Goal: Information Seeking & Learning: Learn about a topic

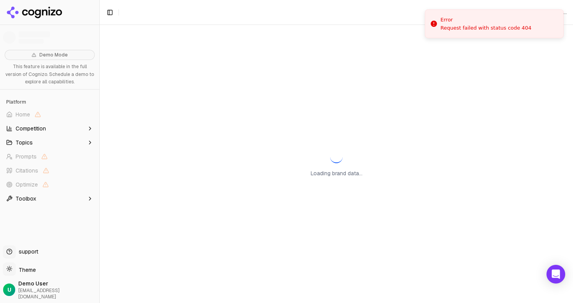
click at [203, 36] on div "Loading brand data..." at bounding box center [337, 164] width 474 height 279
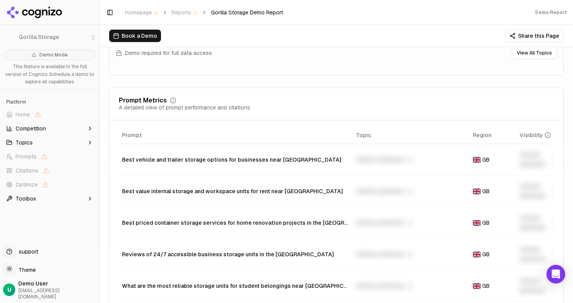
scroll to position [573, 0]
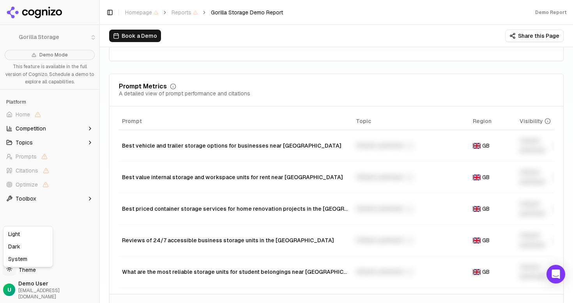
click at [25, 277] on html "Gorilla Storage Demo Mode This feature is available in the full version of Cogn…" at bounding box center [286, 151] width 573 height 303
click at [27, 244] on div "Dark" at bounding box center [28, 247] width 46 height 12
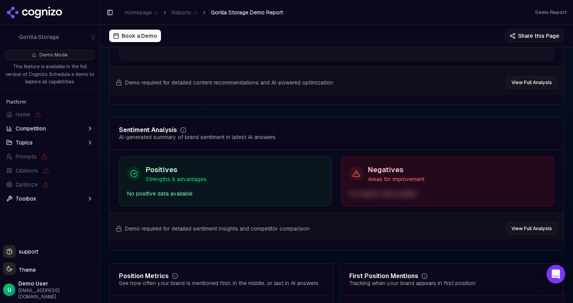
scroll to position [1571, 0]
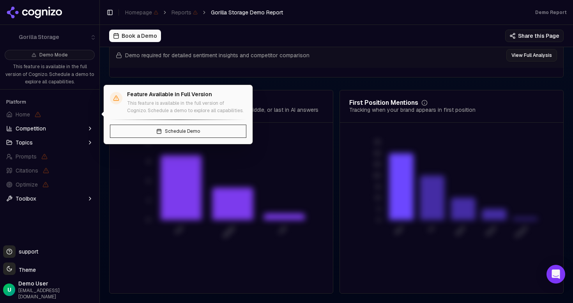
click at [96, 114] on button "Toggle Sidebar" at bounding box center [99, 151] width 6 height 303
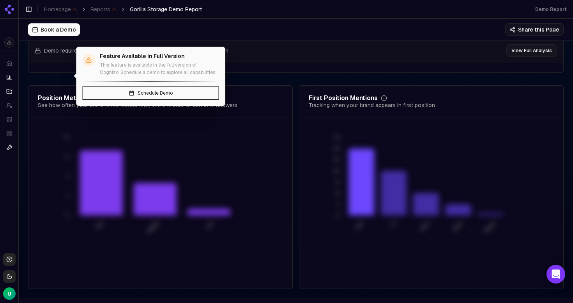
scroll to position [1562, 0]
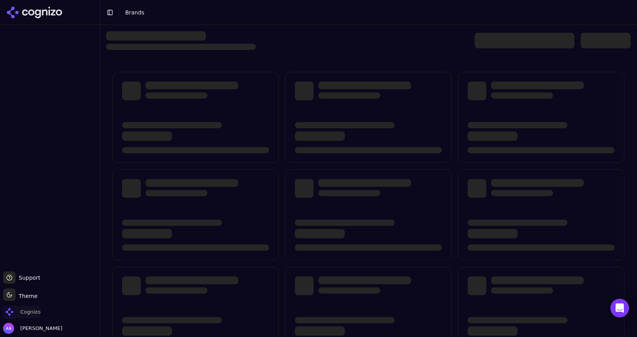
click at [39, 317] on span "Cognizo" at bounding box center [21, 312] width 37 height 12
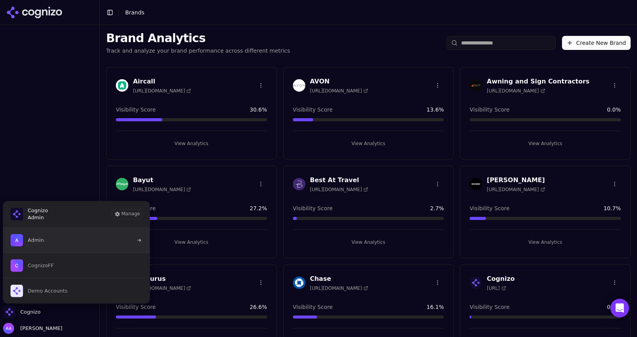
click at [77, 235] on button "Admin" at bounding box center [76, 240] width 147 height 25
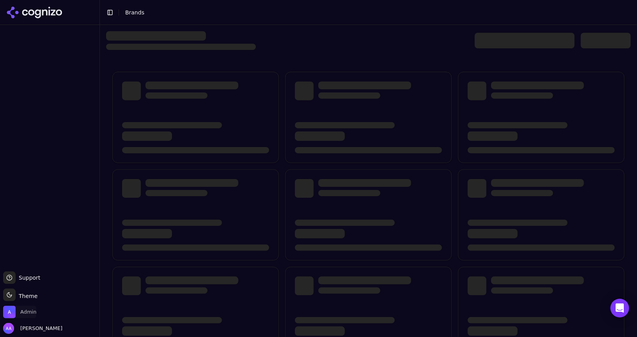
click at [30, 314] on span "Admin" at bounding box center [28, 312] width 16 height 7
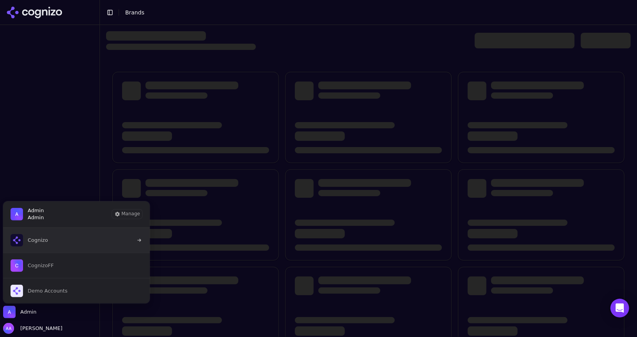
click at [67, 241] on button "Cognizo" at bounding box center [76, 240] width 147 height 25
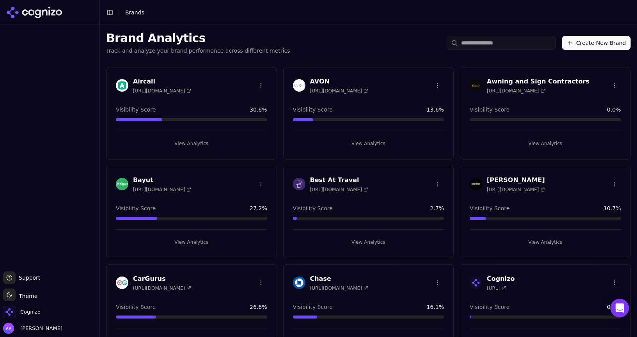
click at [498, 50] on div "Brand Analytics Track and analyze your brand performance across different metri…" at bounding box center [368, 43] width 537 height 36
click at [497, 46] on input "search" at bounding box center [501, 43] width 109 height 14
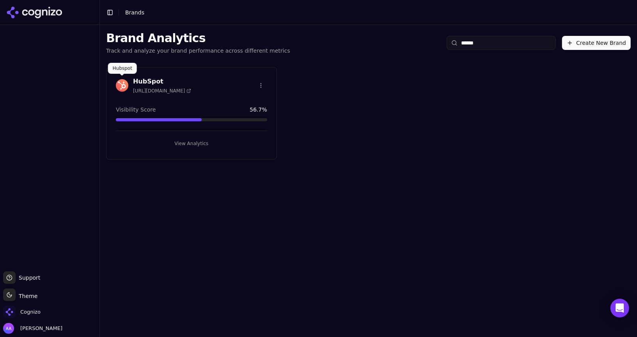
type input "******"
click at [124, 81] on img at bounding box center [122, 85] width 12 height 12
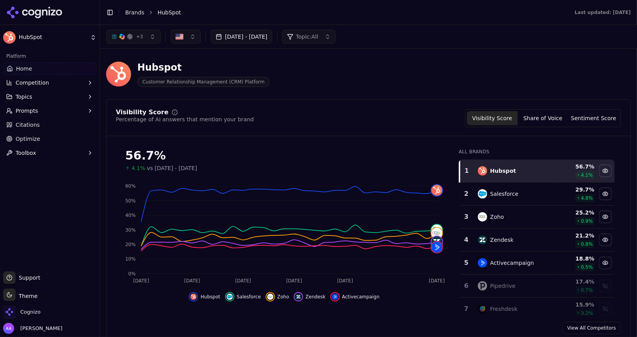
click at [48, 74] on link "Home" at bounding box center [49, 68] width 93 height 12
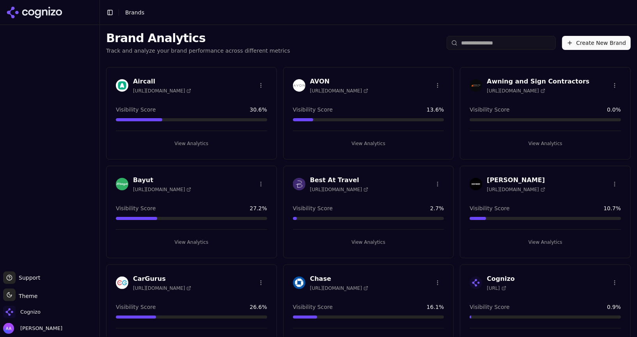
click at [486, 43] on input "search" at bounding box center [501, 43] width 109 height 14
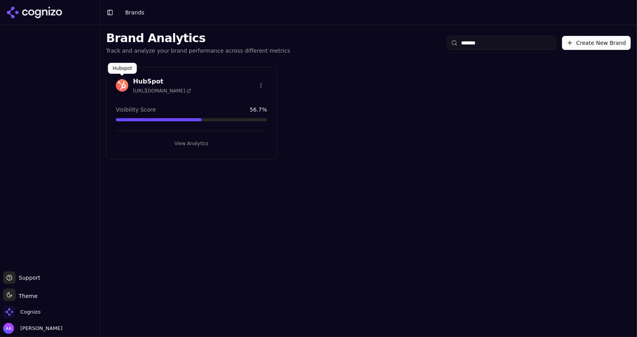
type input "*******"
click at [116, 77] on div "HubSpot https://www.hubspot.com" at bounding box center [153, 85] width 75 height 17
click at [119, 82] on img at bounding box center [122, 85] width 12 height 12
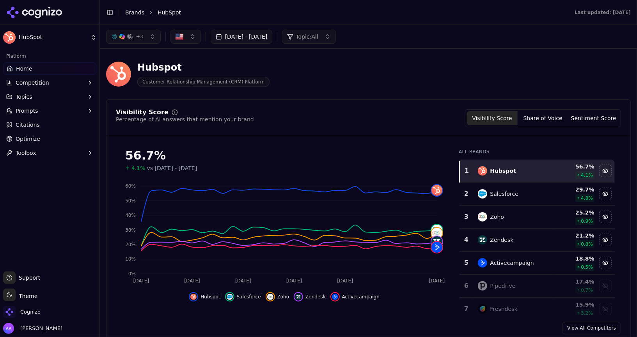
click at [366, 112] on div "Visibility Score Percentage of AI answers that mention your brand Visibility Sc…" at bounding box center [368, 118] width 505 height 18
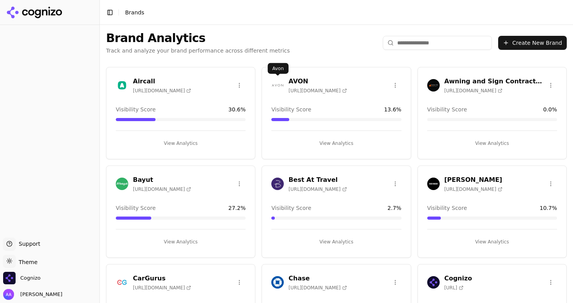
click at [280, 83] on img at bounding box center [278, 85] width 12 height 12
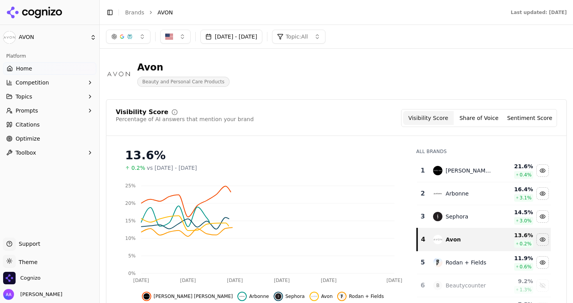
click at [77, 173] on div "Platform Home Competition Topics Prompts Citations Optimize Toolbox" at bounding box center [49, 141] width 99 height 188
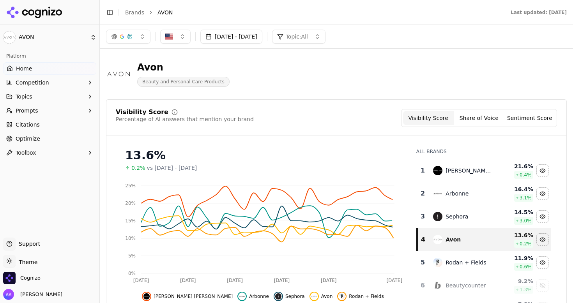
click at [131, 35] on div "button" at bounding box center [130, 37] width 6 height 6
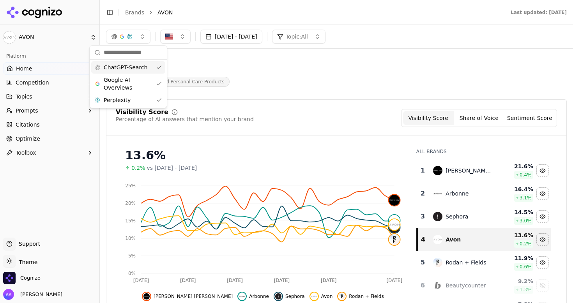
click at [131, 35] on div "button" at bounding box center [130, 37] width 6 height 6
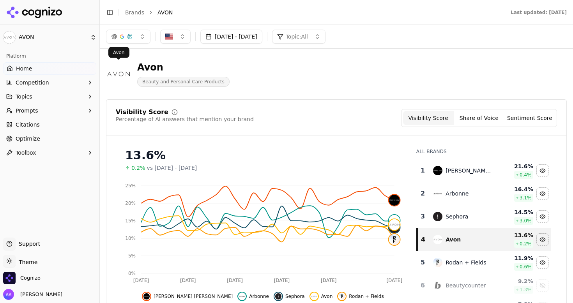
click at [67, 66] on link "Home" at bounding box center [49, 68] width 93 height 12
click at [138, 3] on header "Toggle Sidebar Brands AVON Last updated: September 16th, 2025" at bounding box center [337, 12] width 474 height 25
click at [134, 10] on link "Brands" at bounding box center [134, 12] width 19 height 6
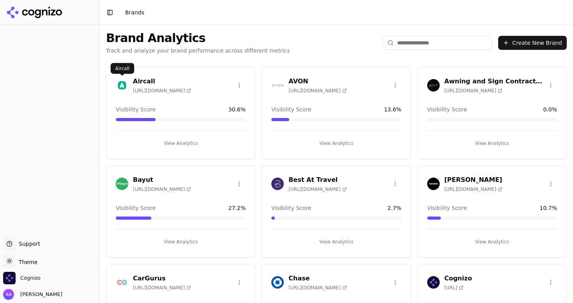
click at [124, 85] on img at bounding box center [122, 85] width 12 height 12
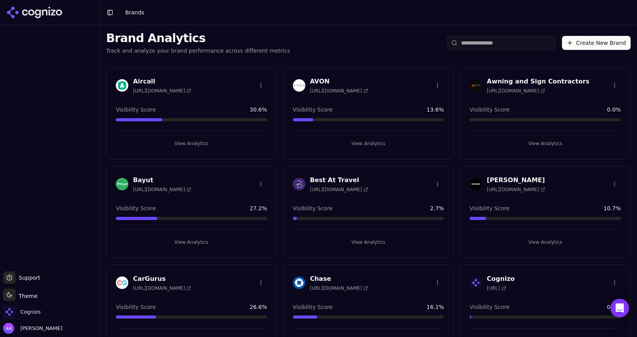
click at [122, 91] on img at bounding box center [122, 85] width 12 height 12
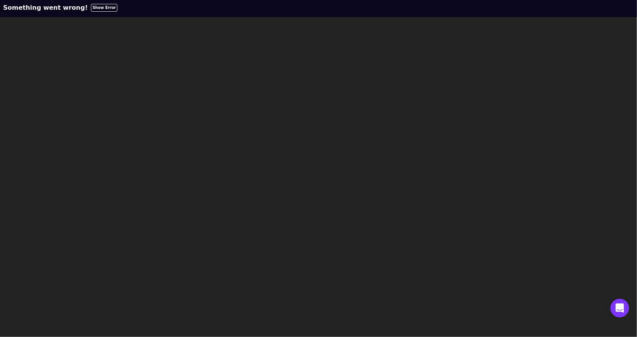
click at [90, 12] on div at bounding box center [318, 13] width 631 height 2
click at [91, 9] on button "Show Error" at bounding box center [104, 8] width 27 height 8
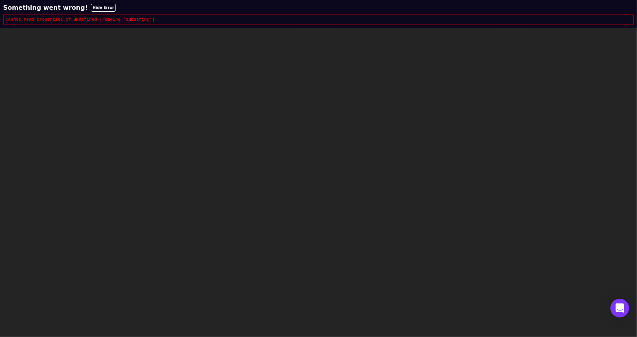
click at [103, 18] on code "Cannot read properties of undefined (reading 'substring')" at bounding box center [79, 19] width 149 height 5
copy div "Cannot read properties of undefined (reading 'substring')"
click at [215, 28] on html "Something went wrong! Hide Error Cannot read properties of undefined (reading '…" at bounding box center [318, 14] width 637 height 28
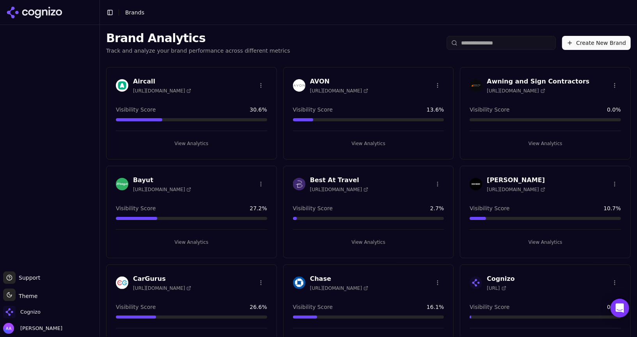
click at [119, 92] on div "Aircall [URL][DOMAIN_NAME]" at bounding box center [153, 85] width 75 height 17
click at [121, 85] on img at bounding box center [122, 85] width 12 height 12
click at [43, 309] on div "Cognizo" at bounding box center [49, 314] width 93 height 16
click at [27, 313] on span "Cognizo" at bounding box center [30, 312] width 20 height 7
click at [61, 167] on div at bounding box center [49, 148] width 99 height 240
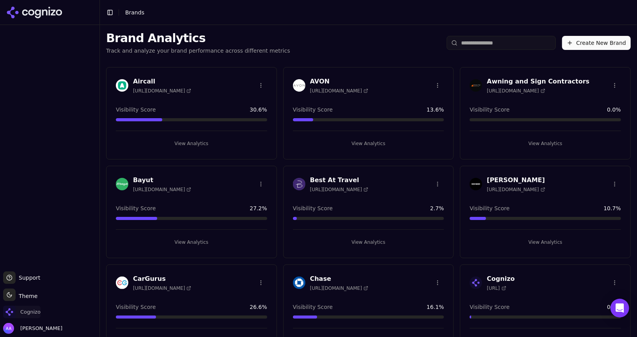
click at [34, 309] on span "Cognizo" at bounding box center [30, 312] width 20 height 7
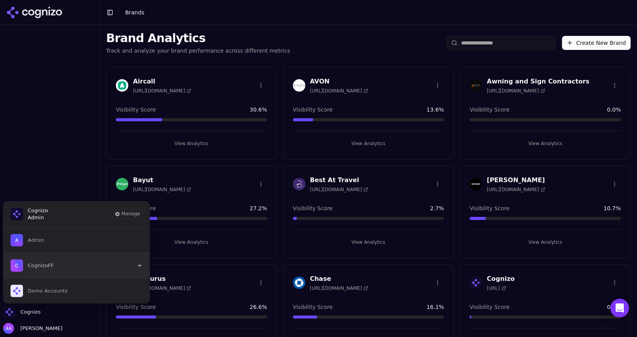
click at [61, 269] on button "CognizoFF" at bounding box center [76, 265] width 147 height 25
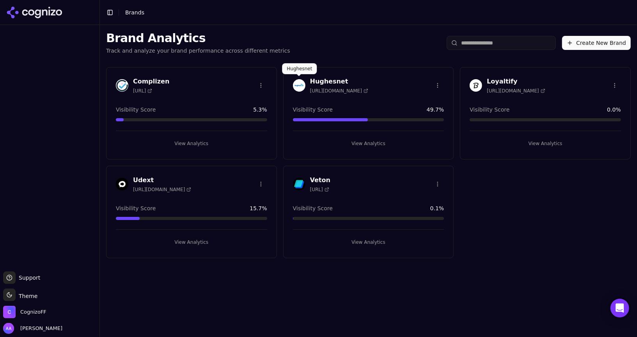
click at [295, 83] on img at bounding box center [299, 85] width 12 height 12
click at [302, 187] on img at bounding box center [299, 184] width 12 height 12
click at [32, 314] on span "CognizoFF" at bounding box center [33, 312] width 26 height 7
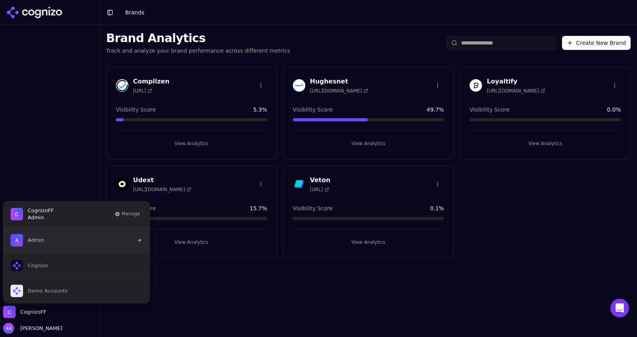
click at [50, 244] on button "Admin" at bounding box center [76, 240] width 147 height 25
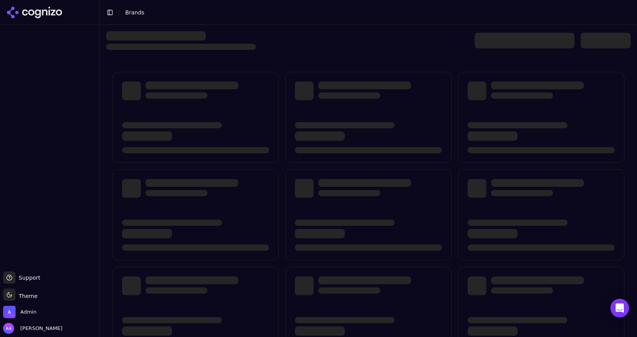
click at [299, 50] on div at bounding box center [368, 246] width 537 height 443
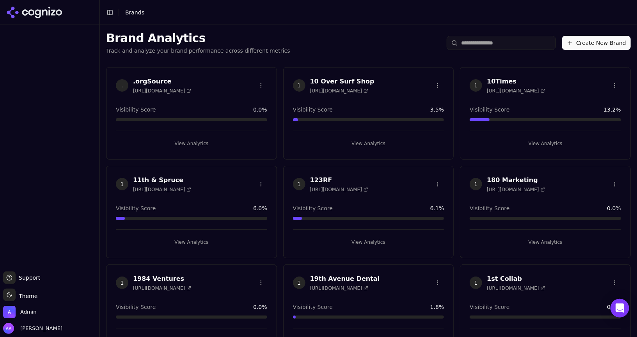
click at [303, 84] on span "1" at bounding box center [299, 85] width 12 height 12
click at [321, 47] on div "Brand Analytics Track and analyze your brand performance across different metri…" at bounding box center [368, 43] width 537 height 36
click at [313, 57] on html "Support Support Toggle theme Theme Admin Alp Aysan Toggle Sidebar Brands Brand …" at bounding box center [318, 168] width 637 height 337
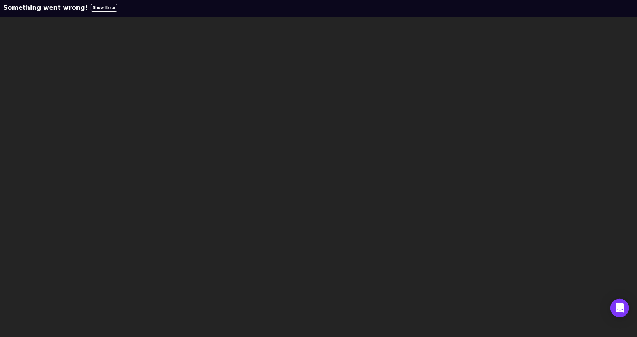
click at [92, 9] on button "Show Error" at bounding box center [104, 8] width 27 height 8
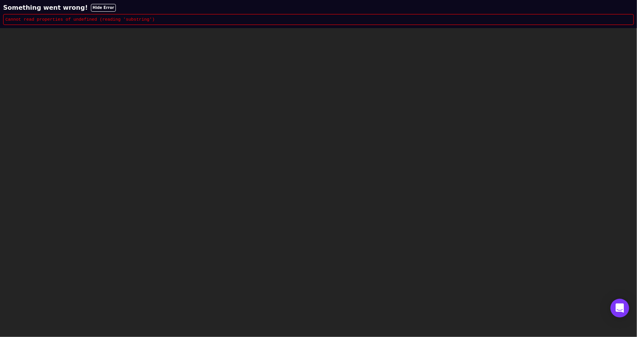
click at [259, 28] on html "Something went wrong! Hide Error Cannot read properties of undefined (reading '…" at bounding box center [318, 14] width 637 height 28
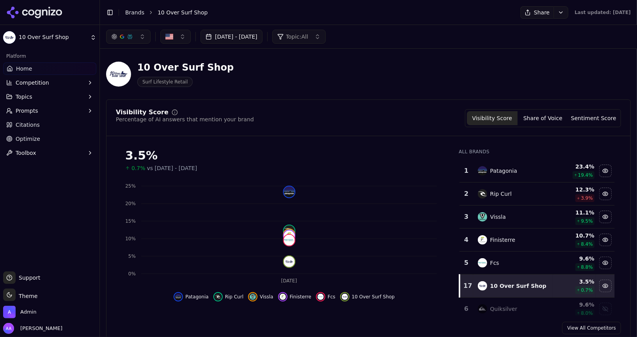
click at [136, 13] on link "Brands" at bounding box center [134, 12] width 19 height 6
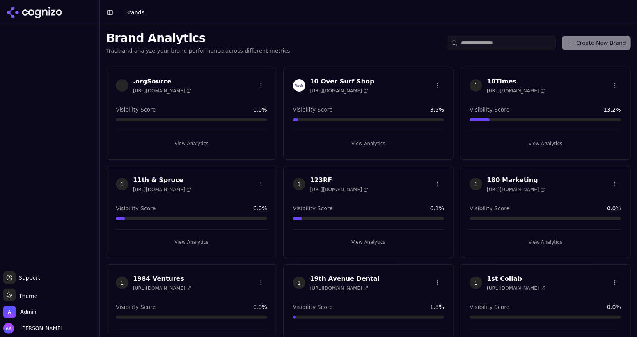
click at [295, 86] on img at bounding box center [299, 85] width 12 height 12
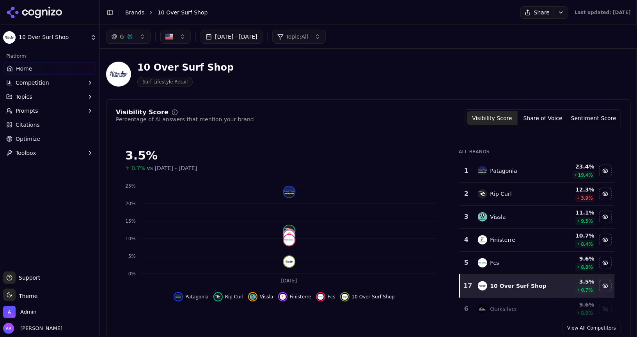
click at [138, 10] on link "Brands" at bounding box center [134, 12] width 19 height 6
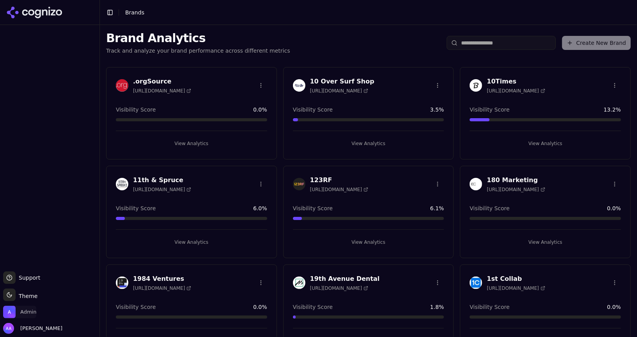
click at [24, 313] on span "Admin" at bounding box center [28, 312] width 16 height 7
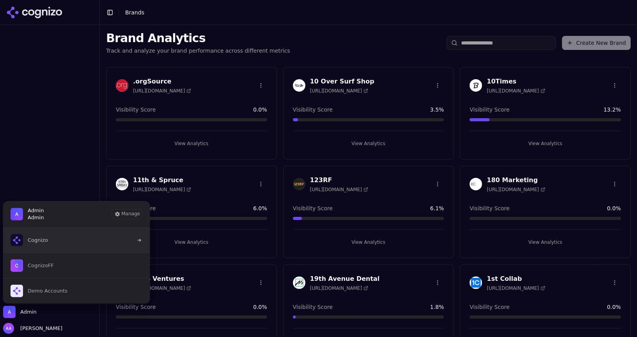
click at [50, 232] on button "Cognizo" at bounding box center [76, 240] width 147 height 25
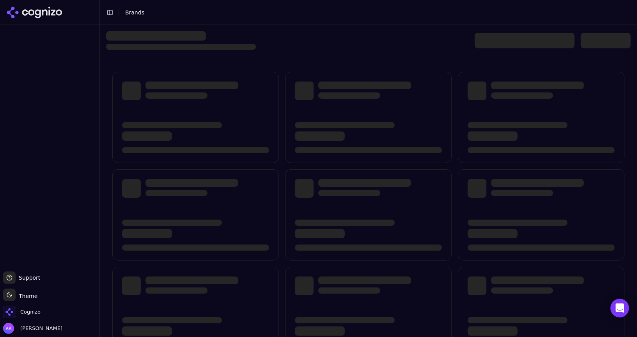
click at [286, 32] on div at bounding box center [368, 40] width 525 height 19
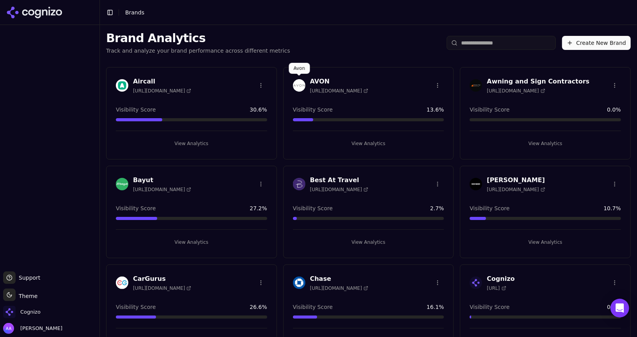
click at [297, 84] on img at bounding box center [299, 85] width 12 height 12
click at [298, 84] on img at bounding box center [299, 85] width 12 height 12
click at [301, 85] on img at bounding box center [299, 85] width 12 height 12
click at [301, 82] on img at bounding box center [299, 85] width 12 height 12
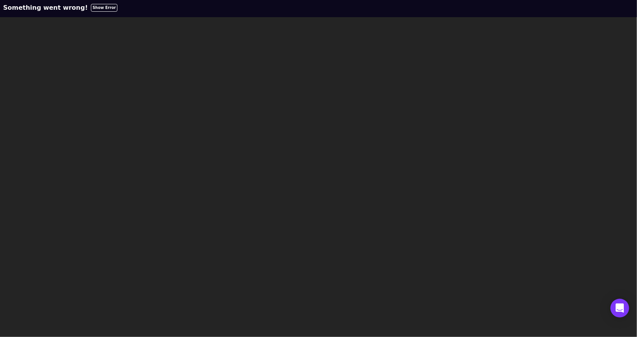
click at [313, 17] on html "Something went wrong! Show Error" at bounding box center [318, 8] width 637 height 17
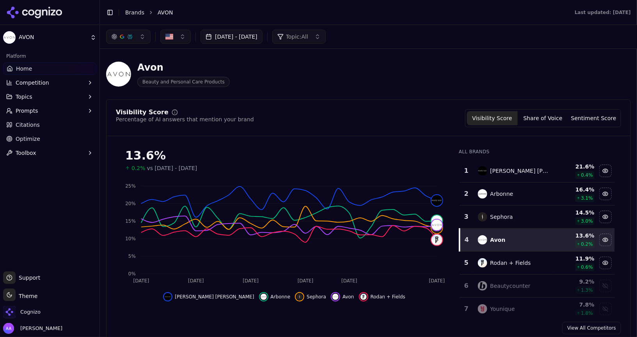
click at [410, 58] on div "Avon Beauty and Personal Care Products" at bounding box center [368, 74] width 525 height 38
click at [389, 57] on div "Avon Beauty and Personal Care Products" at bounding box center [368, 74] width 525 height 38
click at [409, 64] on div "Avon Beauty and Personal Care Products" at bounding box center [281, 74] width 350 height 26
click at [37, 312] on span "Cognizo" at bounding box center [30, 312] width 20 height 7
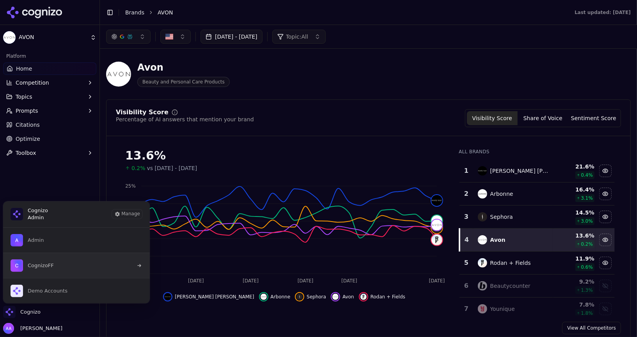
click at [77, 260] on button "CognizoFF" at bounding box center [76, 265] width 147 height 25
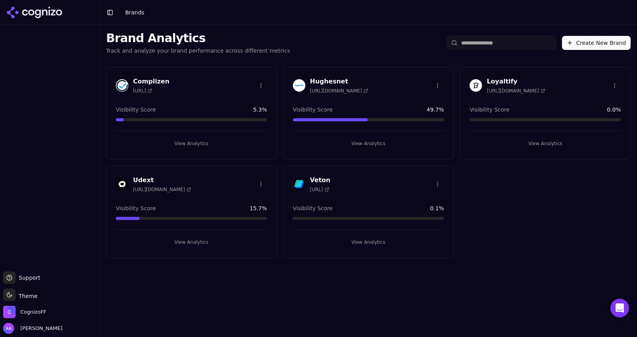
click at [610, 44] on button "Create New Brand" at bounding box center [596, 43] width 69 height 14
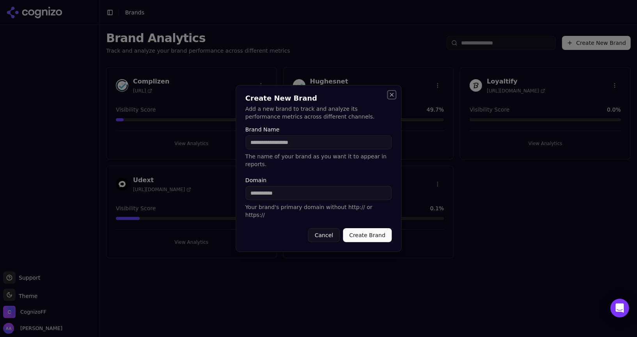
click at [392, 98] on button "Close" at bounding box center [392, 95] width 6 height 6
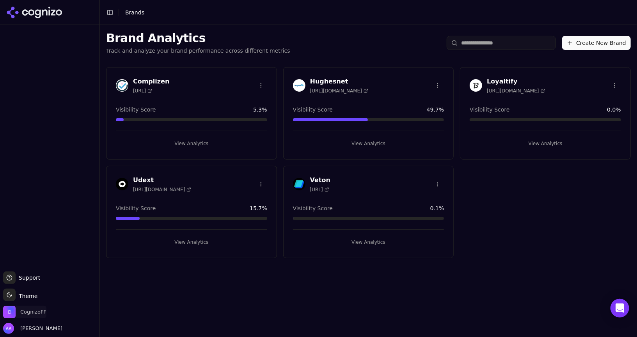
click at [35, 315] on span "CognizoFF" at bounding box center [33, 312] width 26 height 7
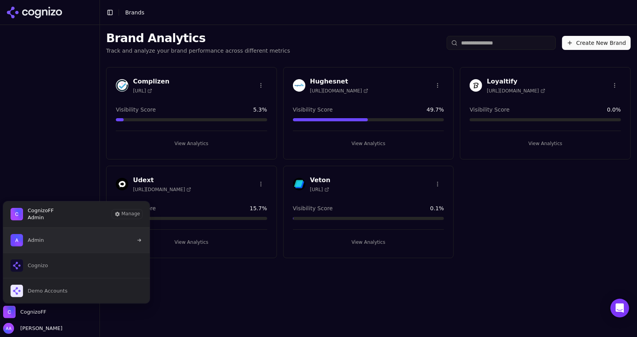
click at [66, 241] on button "Admin" at bounding box center [76, 240] width 147 height 25
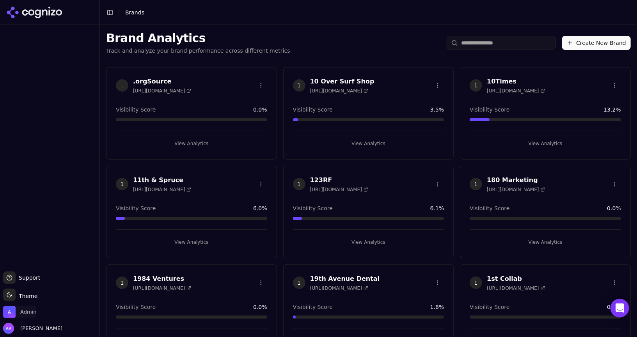
click at [28, 309] on span "Admin" at bounding box center [28, 312] width 16 height 7
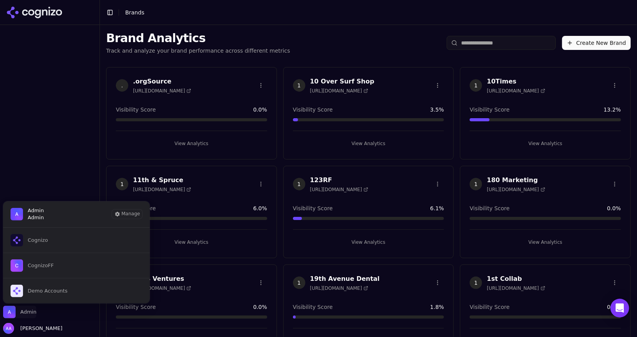
click at [32, 313] on span "Admin" at bounding box center [28, 312] width 16 height 7
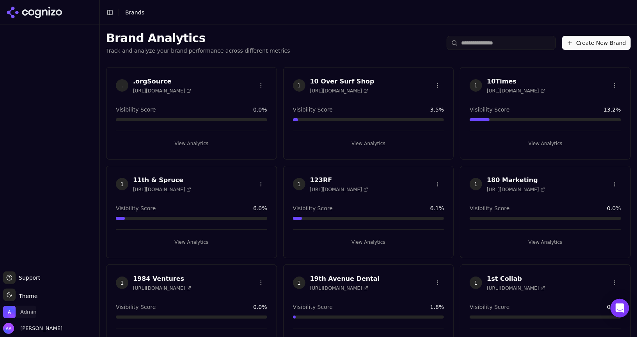
click at [35, 309] on span "Admin" at bounding box center [28, 312] width 16 height 7
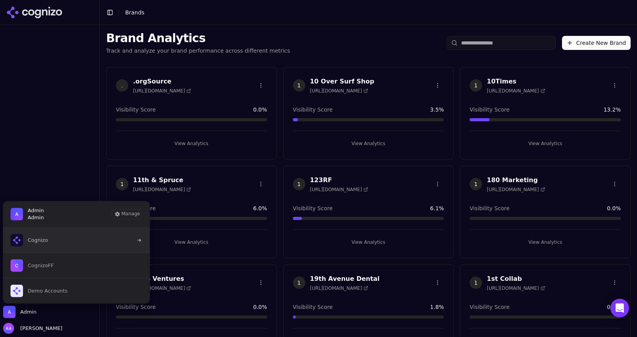
click at [62, 247] on button "Cognizo" at bounding box center [76, 240] width 147 height 25
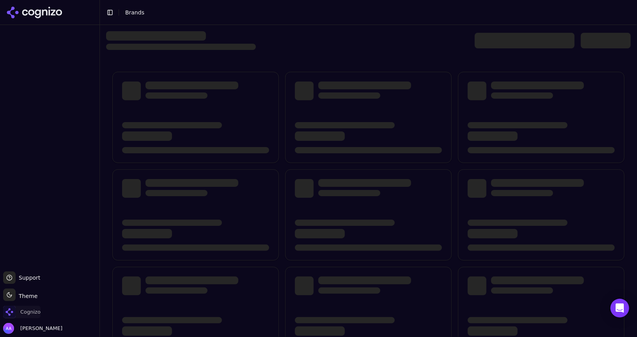
click at [30, 310] on span "Cognizo" at bounding box center [30, 312] width 20 height 7
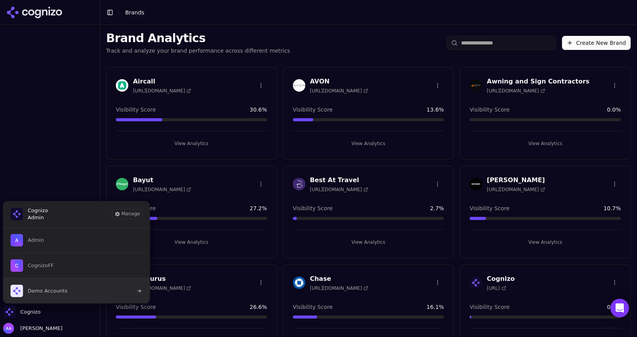
click at [50, 287] on span "Demo Accounts" at bounding box center [48, 290] width 40 height 7
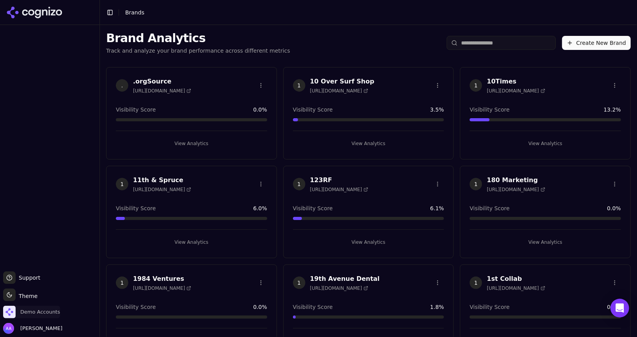
click at [37, 307] on span "Demo Accounts" at bounding box center [31, 312] width 57 height 12
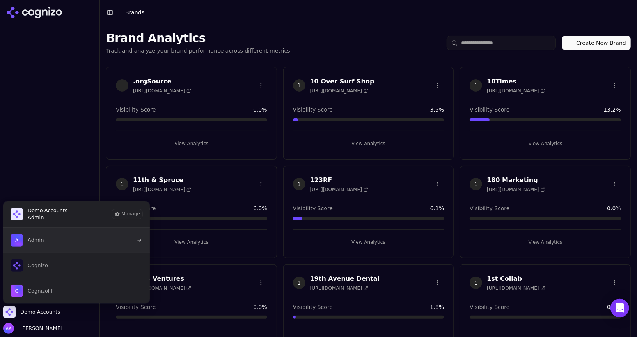
click at [61, 243] on button "Admin" at bounding box center [76, 240] width 147 height 25
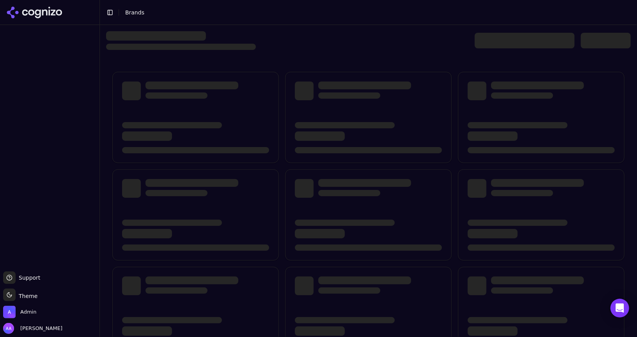
click at [605, 41] on div at bounding box center [606, 41] width 50 height 16
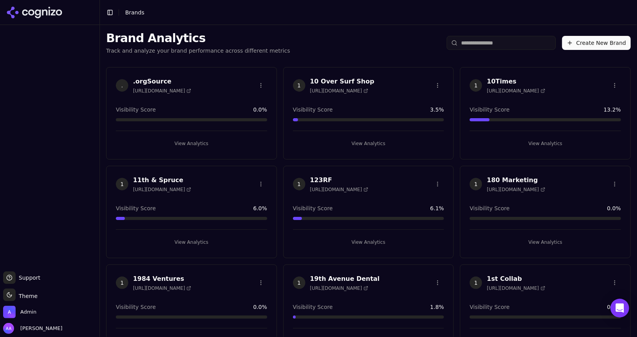
click at [591, 45] on button "Create New Brand" at bounding box center [596, 43] width 69 height 14
click at [22, 314] on span "Admin" at bounding box center [28, 312] width 16 height 7
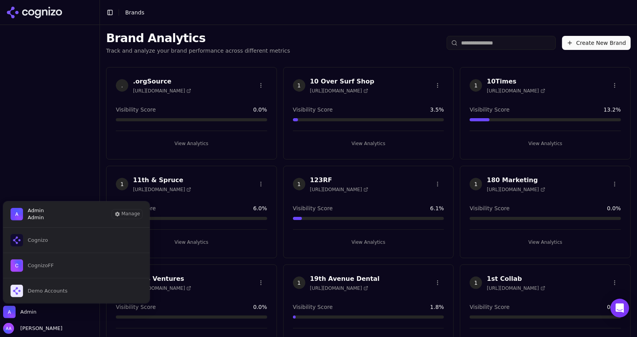
click at [56, 143] on div at bounding box center [49, 148] width 99 height 240
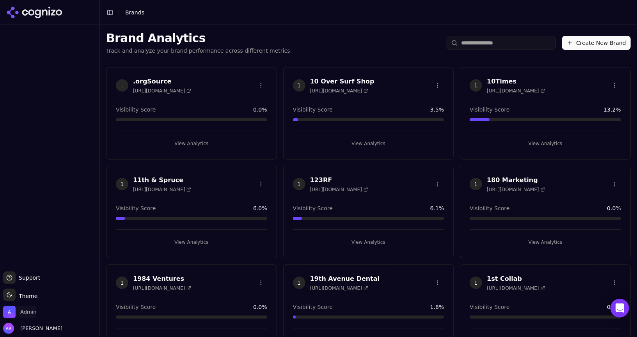
click at [31, 314] on span "Admin" at bounding box center [28, 312] width 16 height 7
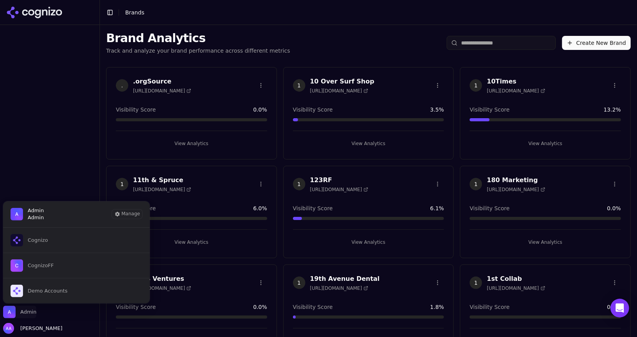
click at [66, 239] on button "Cognizo" at bounding box center [76, 240] width 147 height 25
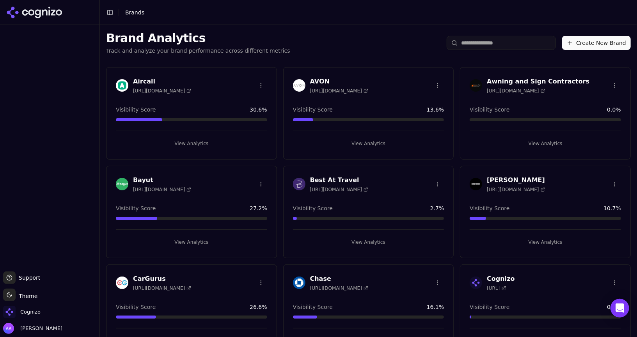
click at [508, 34] on div "Brand Analytics Track and analyze your brand performance across different metri…" at bounding box center [368, 43] width 537 height 36
click at [505, 41] on input "search" at bounding box center [501, 43] width 109 height 14
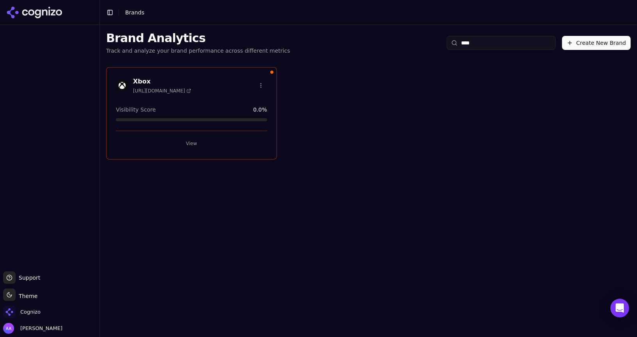
type input "****"
click at [175, 146] on button "View" at bounding box center [191, 143] width 151 height 12
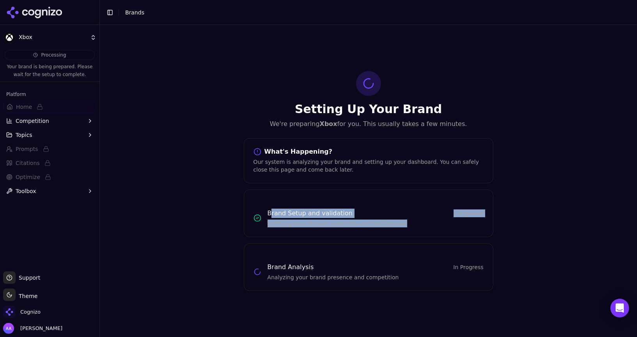
drag, startPoint x: 272, startPoint y: 211, endPoint x: 375, endPoint y: 229, distance: 104.8
click at [375, 229] on div "Brand Setup and validation Completed Verifying your domain ownership and config…" at bounding box center [369, 214] width 250 height 48
click at [389, 227] on p "Verifying your domain ownership and configuration" at bounding box center [376, 224] width 216 height 8
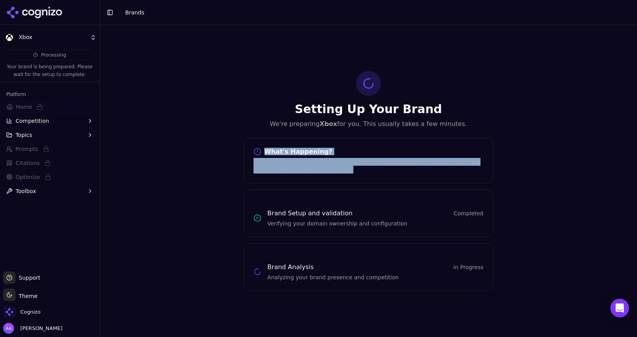
drag, startPoint x: 302, startPoint y: 167, endPoint x: 253, endPoint y: 147, distance: 52.5
click at [253, 147] on div "What's Happening? Our system is analyzing your brand and setting up your dashbo…" at bounding box center [369, 160] width 250 height 45
click at [292, 161] on div "Our system is analyzing your brand and setting up your dashboard. You can safel…" at bounding box center [369, 166] width 230 height 16
drag, startPoint x: 336, startPoint y: 170, endPoint x: 247, endPoint y: 144, distance: 93.1
click at [247, 144] on div "What's Happening? Our system is analyzing your brand and setting up your dashbo…" at bounding box center [369, 160] width 250 height 45
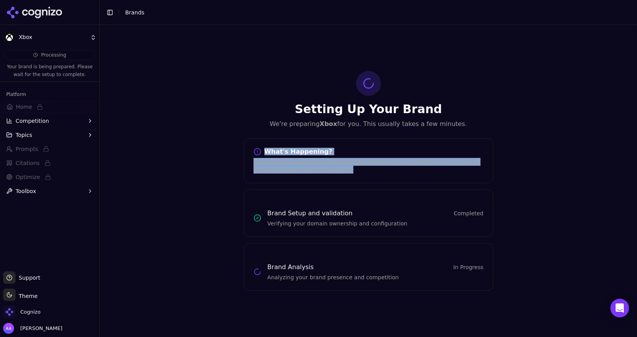
click at [300, 159] on div "Our system is analyzing your brand and setting up your dashboard. You can safel…" at bounding box center [369, 166] width 230 height 16
drag, startPoint x: 263, startPoint y: 153, endPoint x: 347, endPoint y: 170, distance: 86.4
click at [347, 170] on div "What's Happening? Our system is analyzing your brand and setting up your dashbo…" at bounding box center [368, 161] width 249 height 26
click at [347, 170] on div "Our system is analyzing your brand and setting up your dashboard. You can safel…" at bounding box center [369, 166] width 230 height 16
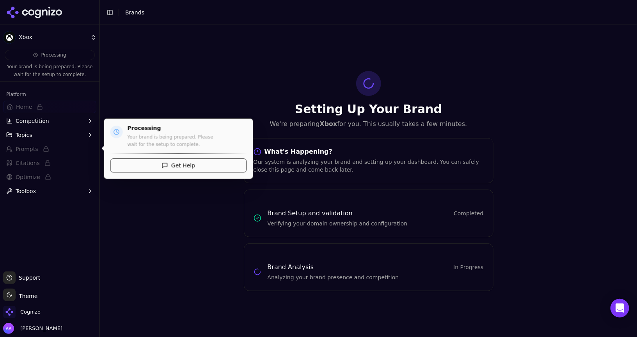
click at [44, 130] on button "Topics" at bounding box center [49, 135] width 93 height 12
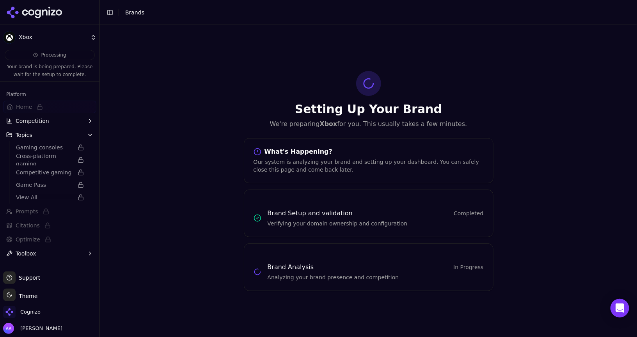
click at [44, 130] on button "Topics" at bounding box center [49, 135] width 93 height 12
click at [62, 119] on button "Competition" at bounding box center [49, 121] width 93 height 12
click at [92, 119] on icon "button" at bounding box center [90, 121] width 6 height 6
click at [76, 121] on button "Competition" at bounding box center [49, 121] width 93 height 12
click at [51, 21] on div at bounding box center [49, 12] width 99 height 25
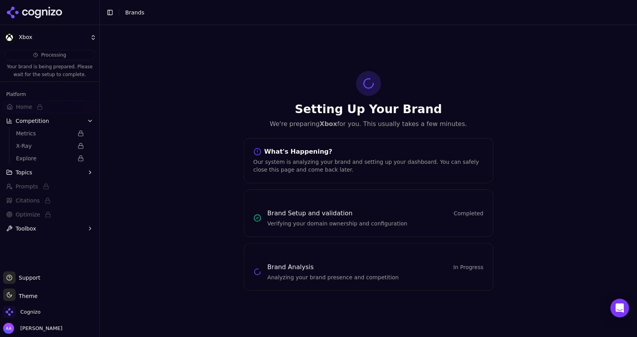
click at [51, 16] on icon at bounding box center [34, 13] width 57 height 12
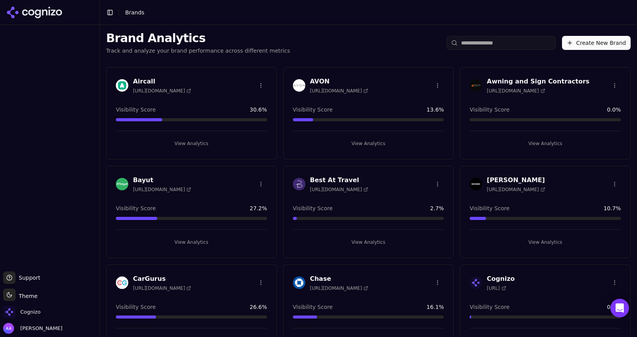
click at [503, 45] on input "search" at bounding box center [501, 43] width 109 height 14
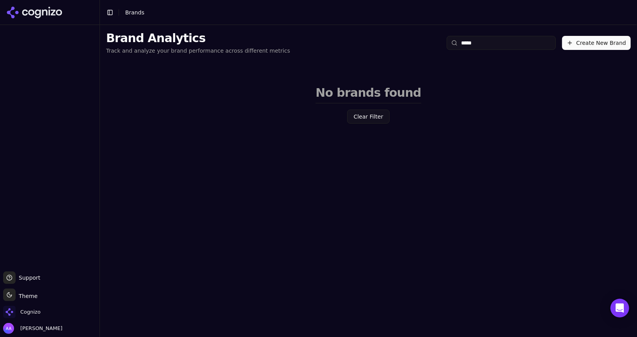
type input "******"
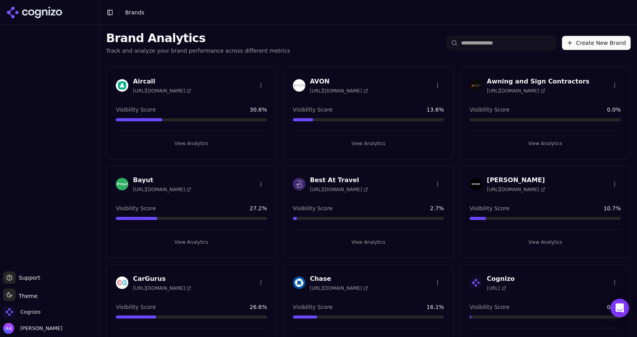
click at [338, 42] on div "Brand Analytics Track and analyze your brand performance across different metri…" at bounding box center [368, 43] width 537 height 36
click at [35, 314] on span "Cognizo" at bounding box center [30, 312] width 20 height 7
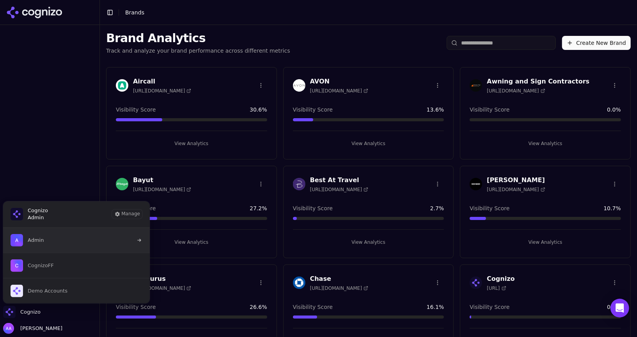
click at [73, 240] on button "Admin" at bounding box center [76, 240] width 147 height 25
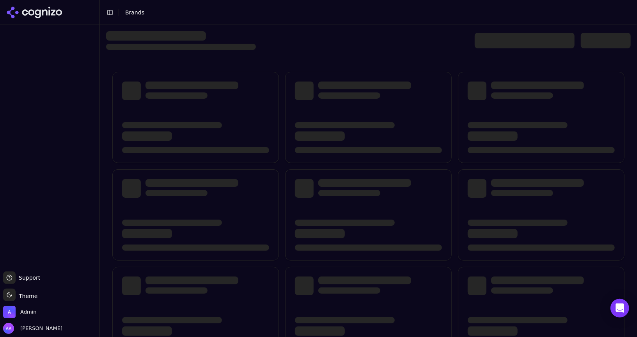
click at [308, 46] on div at bounding box center [368, 40] width 525 height 19
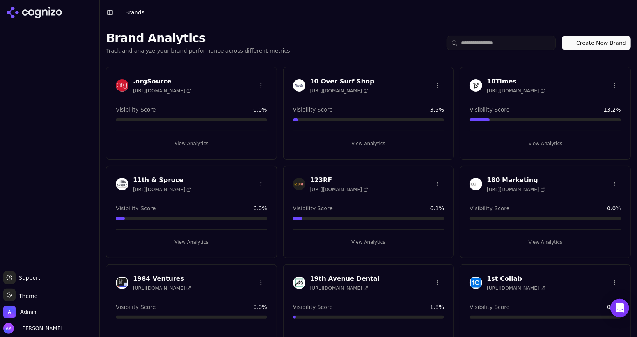
click at [600, 46] on button "Create New Brand" at bounding box center [596, 43] width 69 height 14
click at [25, 317] on span "Admin" at bounding box center [19, 312] width 33 height 12
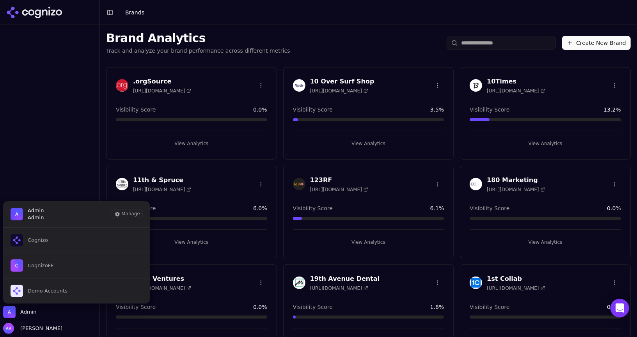
click at [589, 43] on button "Create New Brand" at bounding box center [596, 43] width 69 height 14
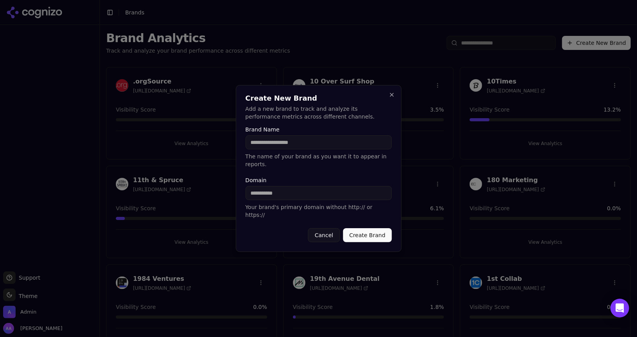
click at [321, 149] on input "Brand Name" at bounding box center [318, 142] width 146 height 14
type input "******"
type input "********"
click at [343, 228] on button "Create Brand" at bounding box center [367, 235] width 49 height 14
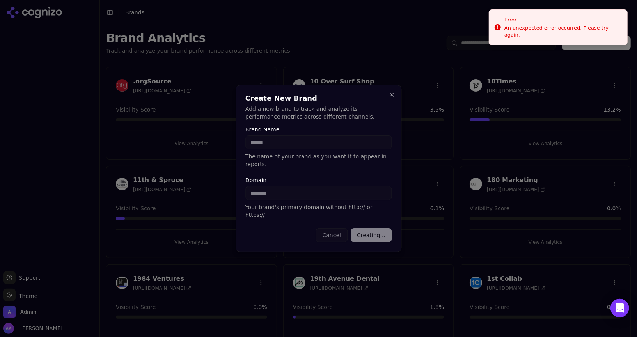
click at [360, 126] on div "Create New Brand Add a new brand to track and analyze its performance metrics a…" at bounding box center [319, 168] width 166 height 167
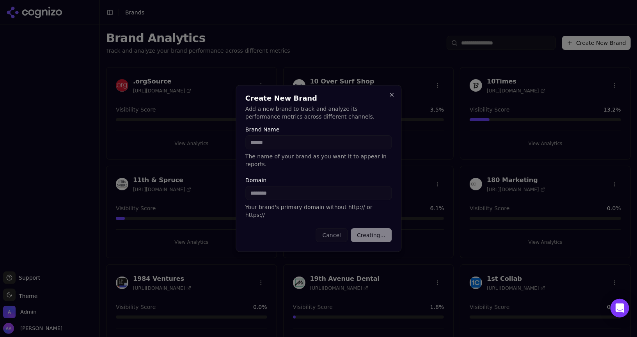
click at [279, 112] on div at bounding box center [318, 168] width 637 height 337
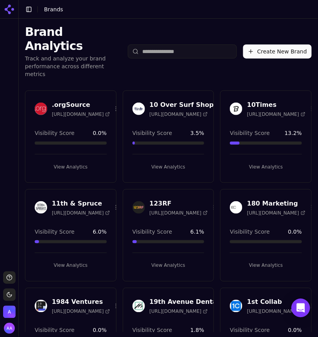
click at [196, 48] on div "Brand Analytics Track and analyze your brand performance across different metri…" at bounding box center [169, 52] width 300 height 66
click at [199, 44] on input "search" at bounding box center [182, 51] width 109 height 14
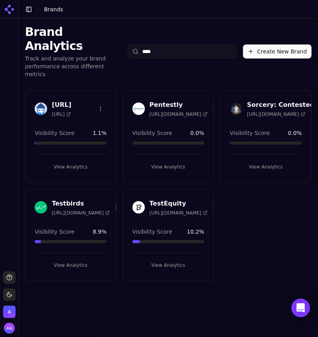
type input "****"
click at [278, 183] on div "bottest.ai https://bottest.ai Visibility Score 1.1 % View Analytics Pentestly h…" at bounding box center [169, 186] width 300 height 204
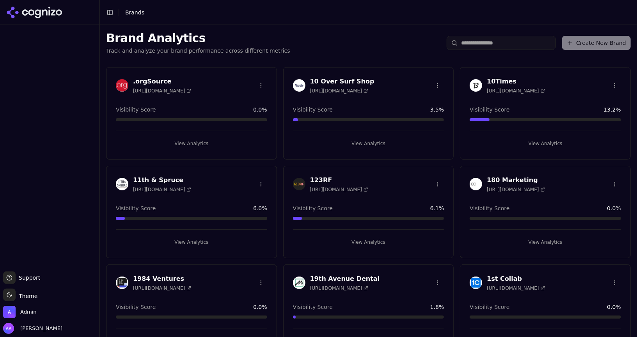
click at [318, 49] on div "Create New Brand" at bounding box center [539, 43] width 184 height 14
click at [318, 47] on div "Create New Brand" at bounding box center [539, 43] width 184 height 14
click at [318, 59] on div "Brand Analytics Track and analyze your brand performance across different metri…" at bounding box center [368, 43] width 537 height 36
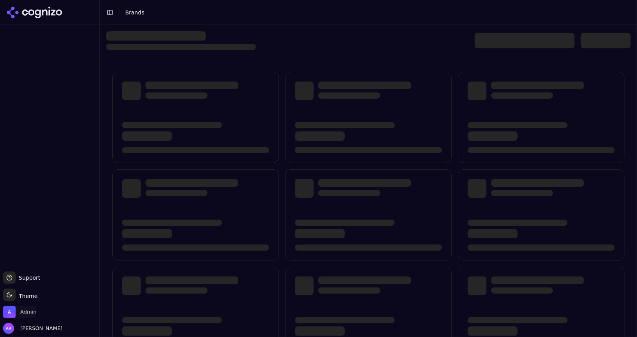
click at [25, 310] on span "Admin" at bounding box center [28, 312] width 16 height 7
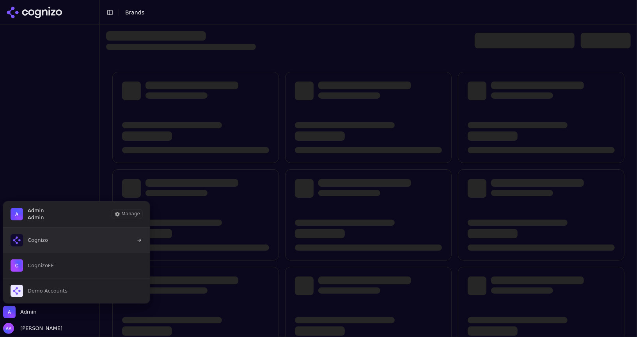
click at [85, 242] on button "Cognizo" at bounding box center [76, 240] width 147 height 25
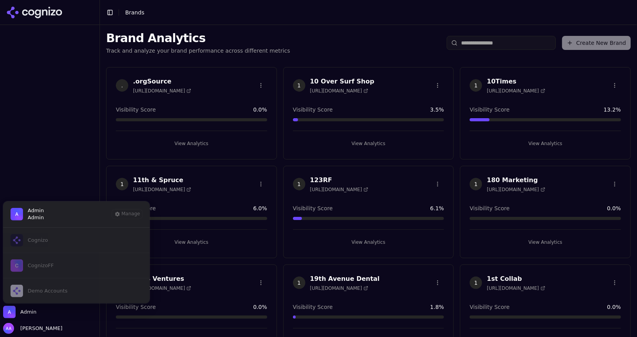
click at [51, 233] on div "Cognizo CognizoFF Demo Accounts" at bounding box center [76, 265] width 147 height 76
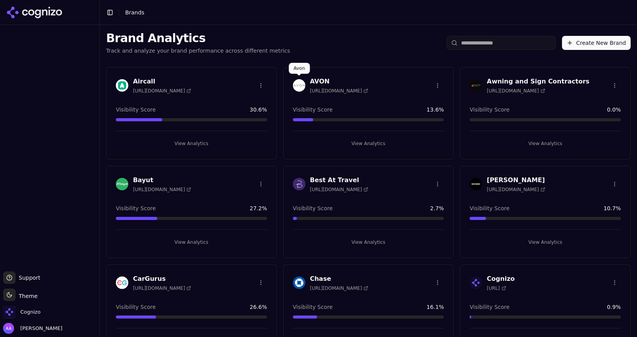
click at [301, 86] on img at bounding box center [299, 85] width 12 height 12
click at [382, 40] on div "Brand Analytics Track and analyze your brand performance across different metri…" at bounding box center [368, 43] width 537 height 36
click at [297, 87] on img at bounding box center [299, 85] width 12 height 12
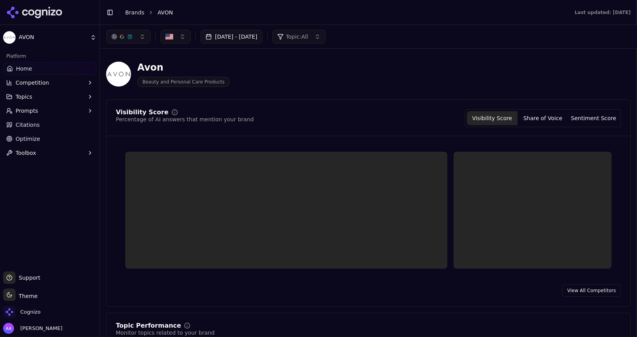
click at [33, 114] on span "Prompts" at bounding box center [27, 111] width 23 height 8
click at [37, 126] on span "Active" at bounding box center [50, 123] width 68 height 8
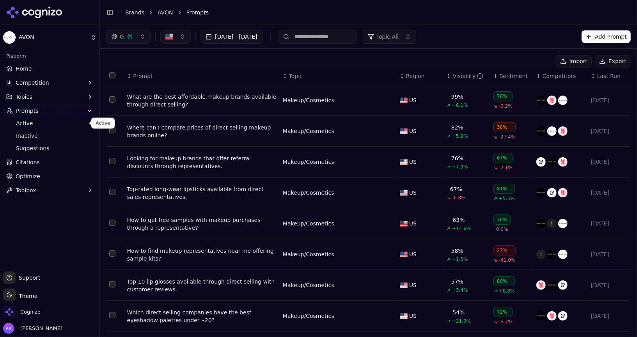
click at [213, 93] on div "What are the best affordable makeup brands available through direct selling?" at bounding box center [201, 101] width 149 height 16
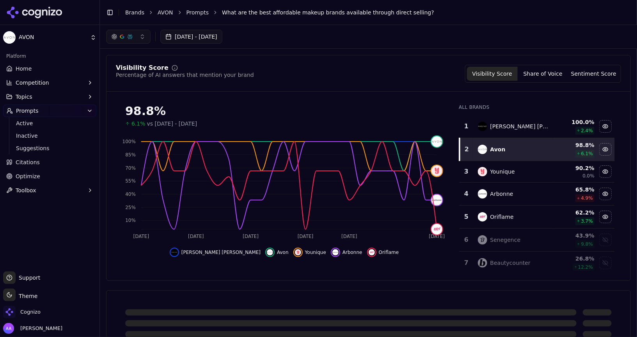
click at [159, 10] on link "AVON" at bounding box center [166, 13] width 16 height 8
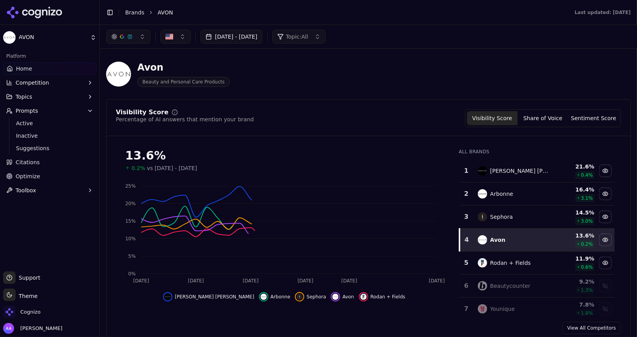
click at [136, 13] on link "Brands" at bounding box center [134, 12] width 19 height 6
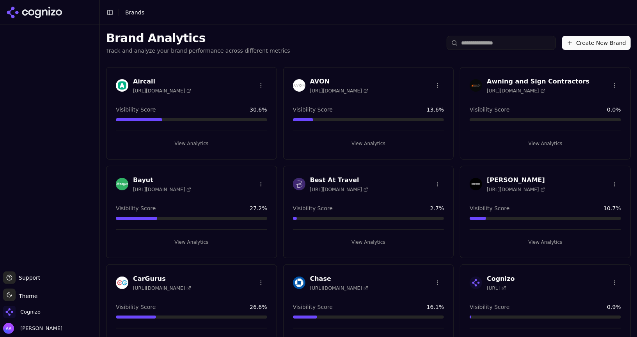
click at [508, 35] on div "Brand Analytics Track and analyze your brand performance across different metri…" at bounding box center [368, 43] width 537 height 36
click at [498, 41] on input "search" at bounding box center [501, 43] width 109 height 14
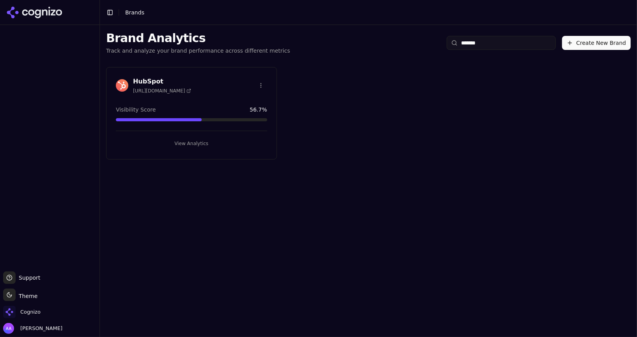
type input "*******"
click at [124, 80] on img at bounding box center [122, 85] width 12 height 12
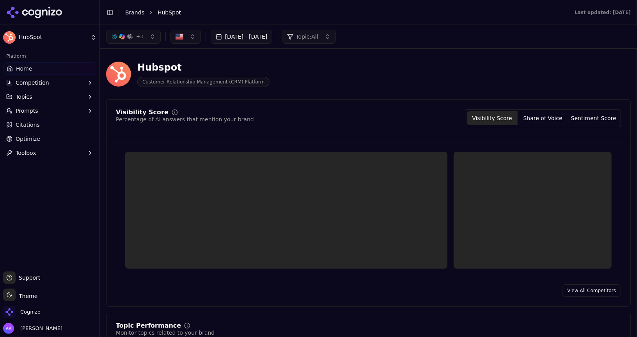
click at [53, 122] on link "Citations" at bounding box center [49, 125] width 93 height 12
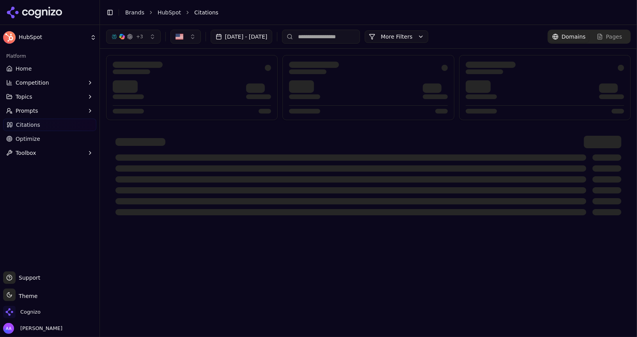
click at [53, 113] on html "HubSpot Platform Home Competition Topics Prompts Citations Optimize Toolbox Sup…" at bounding box center [318, 168] width 637 height 337
click at [57, 113] on button "Prompts" at bounding box center [49, 111] width 93 height 12
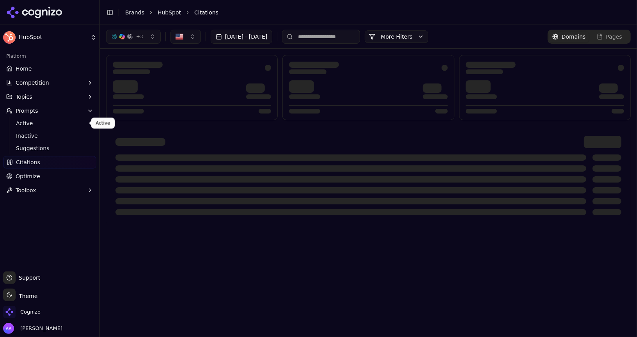
click at [55, 126] on span "Active" at bounding box center [50, 123] width 68 height 8
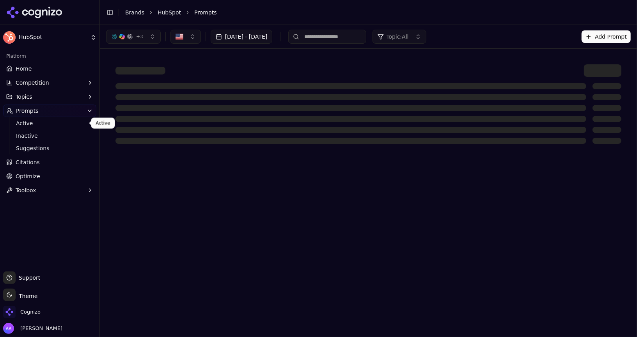
click at [198, 142] on div at bounding box center [350, 141] width 471 height 6
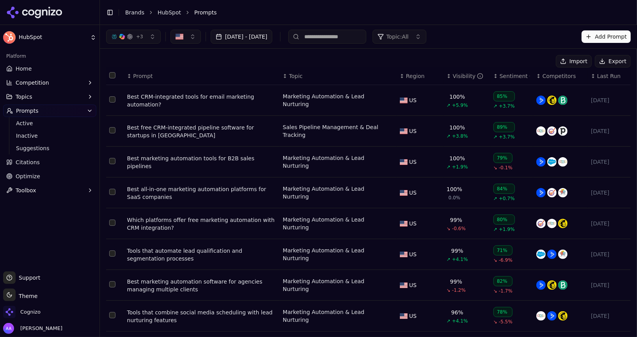
click at [165, 101] on div "Best CRM-integrated tools for email marketing automation?" at bounding box center [201, 101] width 149 height 16
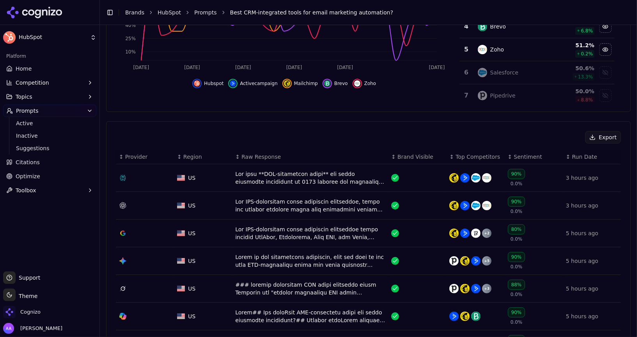
scroll to position [185, 0]
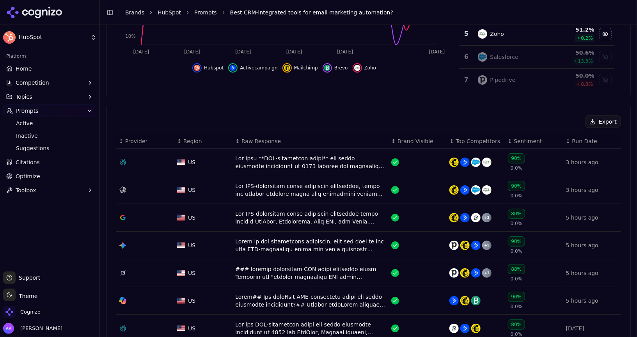
click at [265, 162] on div "Data table" at bounding box center [310, 162] width 150 height 16
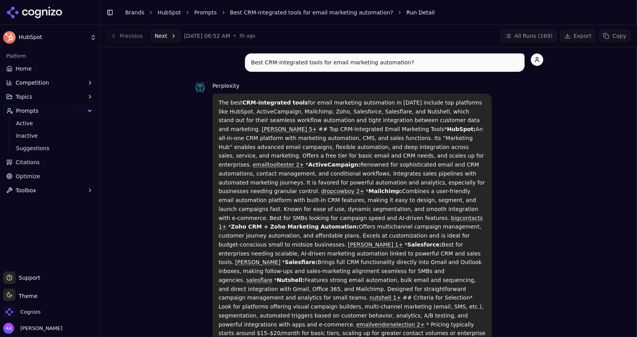
click at [270, 17] on div "Toggle Sidebar Brands HubSpot Prompts Best CRM-integrated tools for email marke…" at bounding box center [361, 12] width 522 height 11
click at [270, 14] on link "Best CRM-integrated tools for email marketing automation?" at bounding box center [311, 13] width 163 height 8
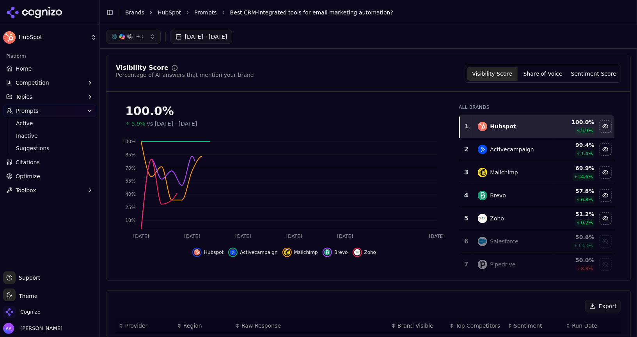
click at [199, 17] on div "Toggle Sidebar Brands HubSpot Prompts Best CRM-integrated tools for email marke…" at bounding box center [361, 12] width 522 height 11
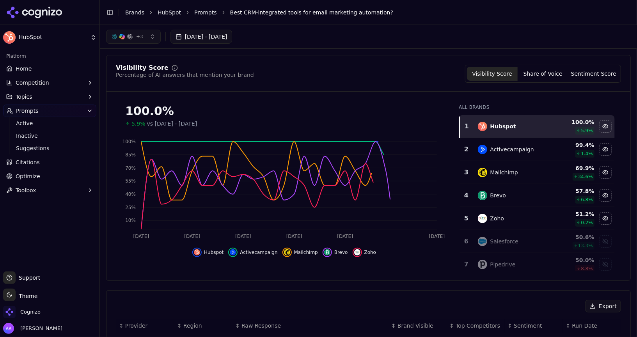
click at [202, 13] on link "Prompts" at bounding box center [205, 13] width 23 height 8
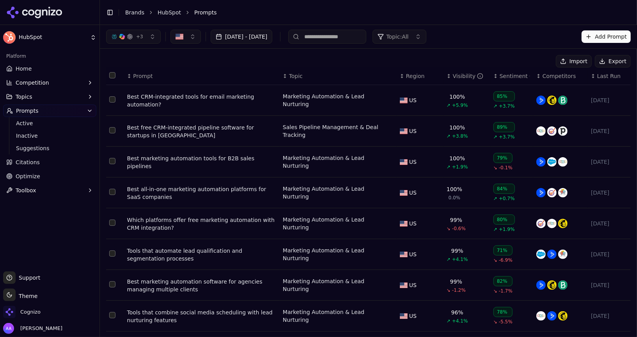
scroll to position [79, 0]
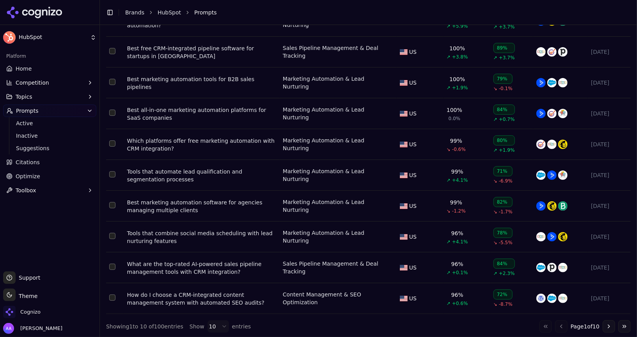
click at [132, 14] on link "Brands" at bounding box center [134, 12] width 19 height 6
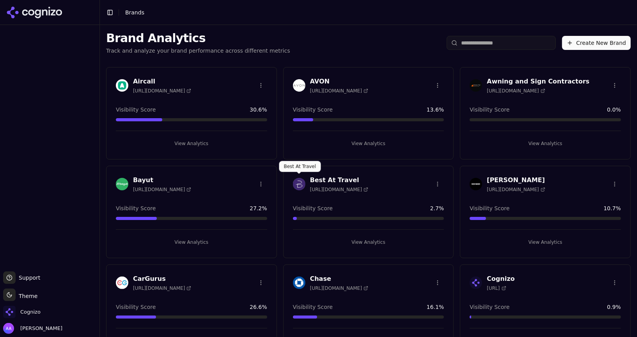
click at [300, 184] on img at bounding box center [299, 184] width 12 height 12
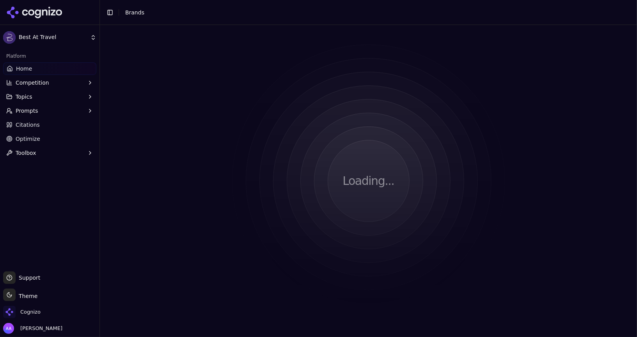
click at [39, 112] on button "Prompts" at bounding box center [49, 111] width 93 height 12
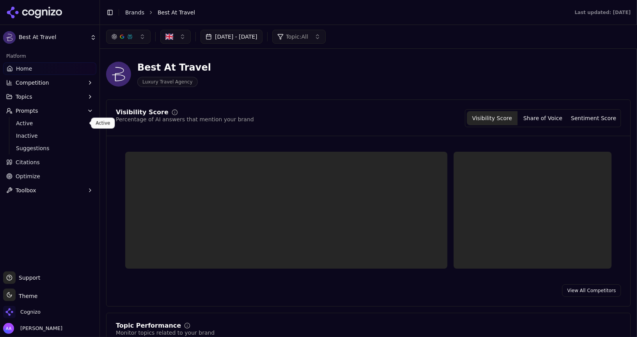
click at [37, 119] on span "Active" at bounding box center [50, 123] width 68 height 8
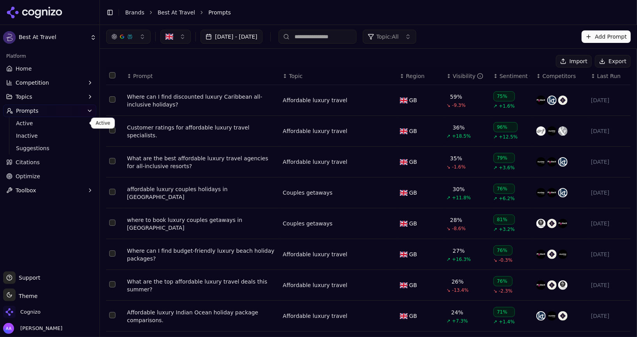
click at [211, 103] on div "Where can I find discounted luxury Caribbean all-inclusive holidays?" at bounding box center [201, 101] width 149 height 16
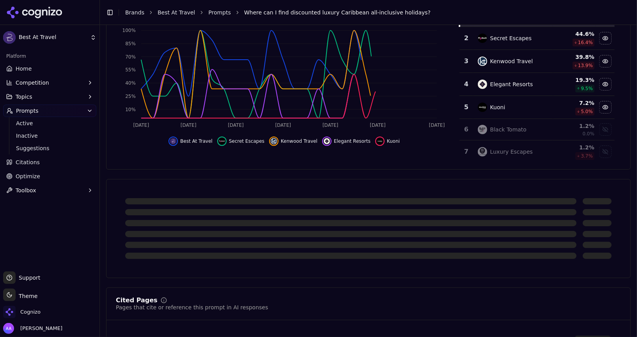
scroll to position [115, 0]
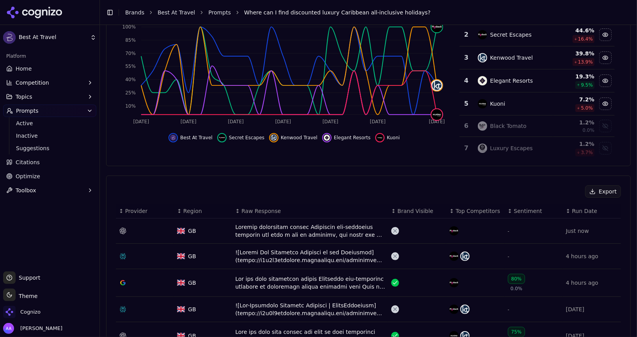
click at [261, 220] on td "Data table" at bounding box center [310, 230] width 156 height 25
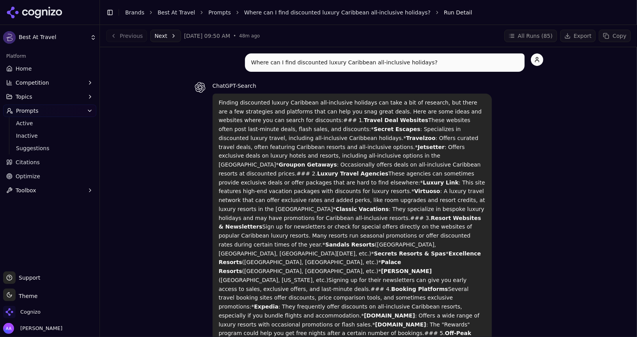
click at [252, 138] on p "Finding discounted luxury Caribbean all-inclusive holidays can take a bit of re…" at bounding box center [352, 266] width 267 height 337
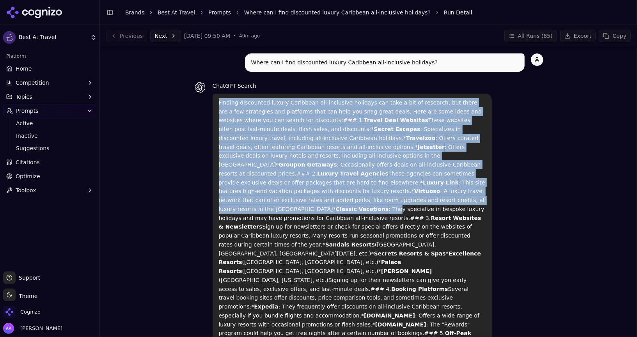
drag, startPoint x: 218, startPoint y: 98, endPoint x: 307, endPoint y: 204, distance: 138.2
click at [307, 204] on p "Finding discounted luxury Caribbean all-inclusive holidays can take a bit of re…" at bounding box center [352, 266] width 267 height 337
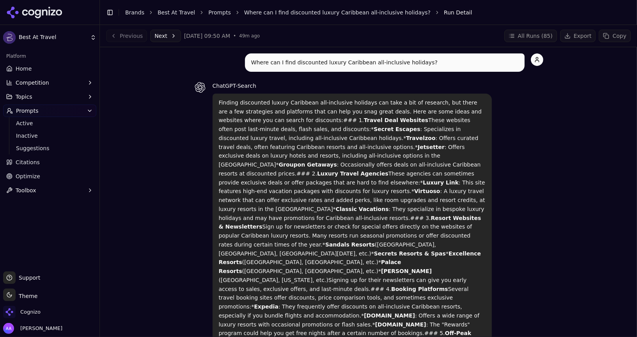
click at [294, 8] on div "Toggle Sidebar Brands Best At Travel Prompts Where can I find discounted luxury…" at bounding box center [361, 12] width 522 height 11
click at [291, 12] on link "Where can I find discounted luxury Caribbean all-inclusive holidays?" at bounding box center [337, 13] width 186 height 8
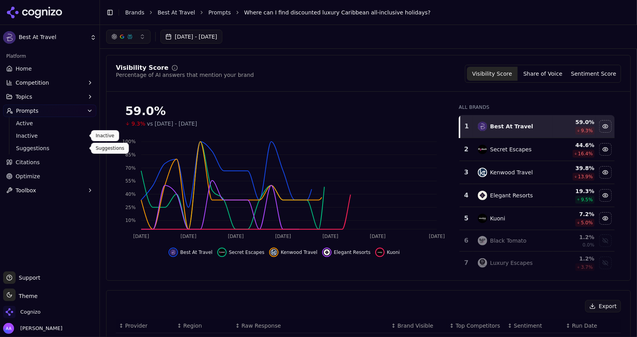
click at [49, 156] on link "Citations" at bounding box center [49, 162] width 93 height 12
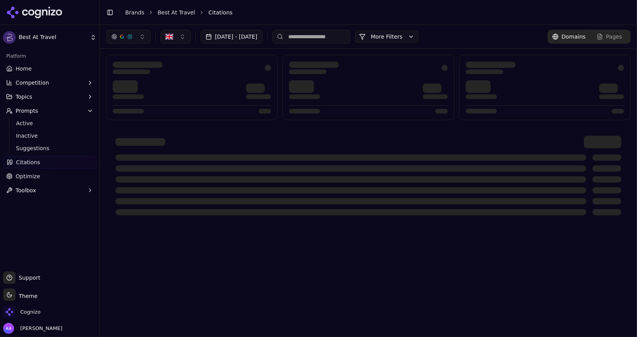
click at [74, 162] on link "Citations" at bounding box center [49, 162] width 93 height 12
click at [51, 126] on span "Active" at bounding box center [50, 123] width 68 height 8
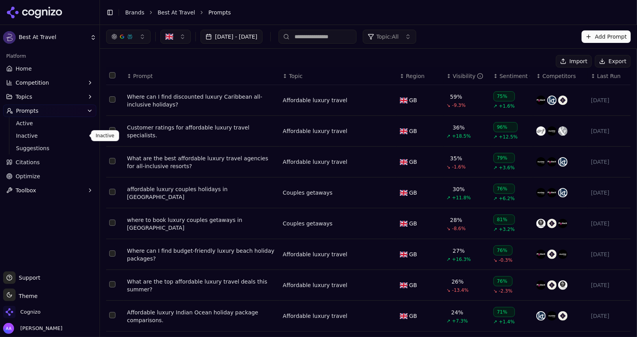
click at [50, 139] on span "Inactive" at bounding box center [50, 136] width 68 height 8
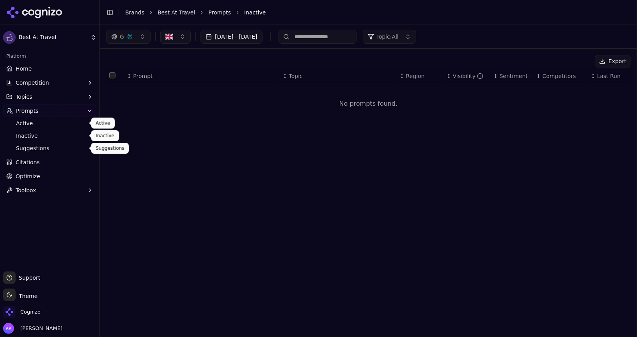
click at [53, 147] on span "Suggestions" at bounding box center [50, 148] width 68 height 8
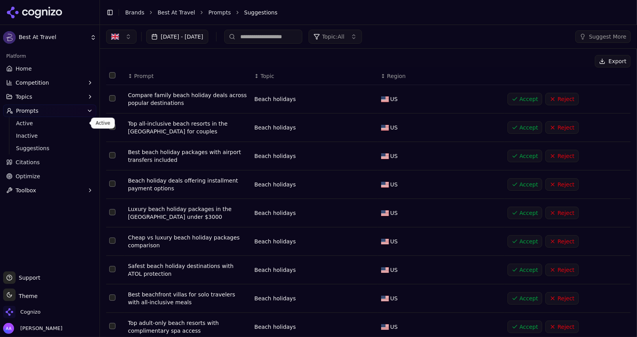
click at [47, 123] on span "Active" at bounding box center [50, 123] width 68 height 8
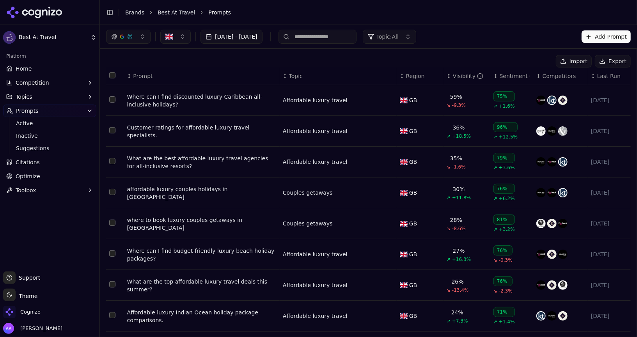
click at [50, 171] on link "Optimize" at bounding box center [49, 176] width 93 height 12
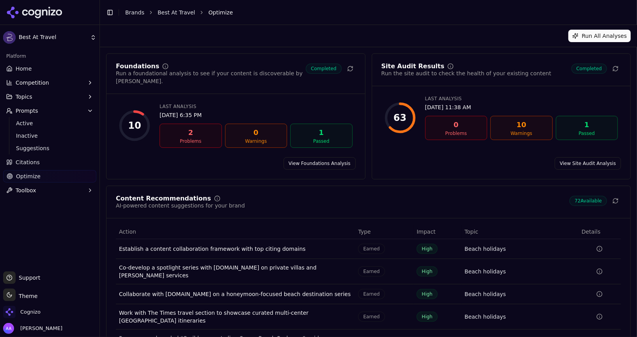
click at [51, 162] on html "Best At Travel Platform Home Competition Topics Prompts Active Inactive Suggest…" at bounding box center [318, 168] width 637 height 337
click at [51, 162] on link "Citations" at bounding box center [49, 162] width 93 height 12
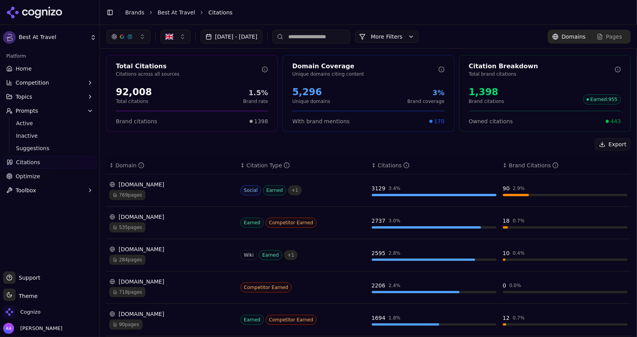
click at [61, 147] on span "Suggestions" at bounding box center [50, 148] width 68 height 8
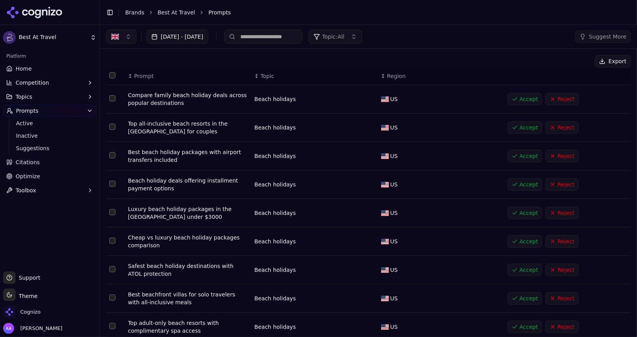
click at [595, 32] on button "Suggest More" at bounding box center [602, 36] width 55 height 12
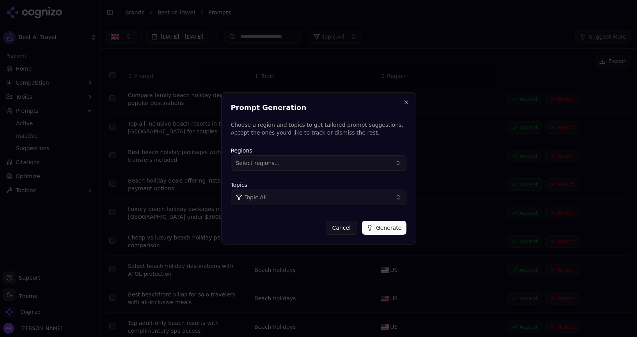
click at [344, 161] on button "Select regions..." at bounding box center [319, 163] width 176 height 16
click at [377, 131] on p "Choose a region and topics to get tailored prompt suggestions. Accept the ones …" at bounding box center [319, 129] width 176 height 16
click at [403, 103] on button "Close" at bounding box center [406, 102] width 6 height 6
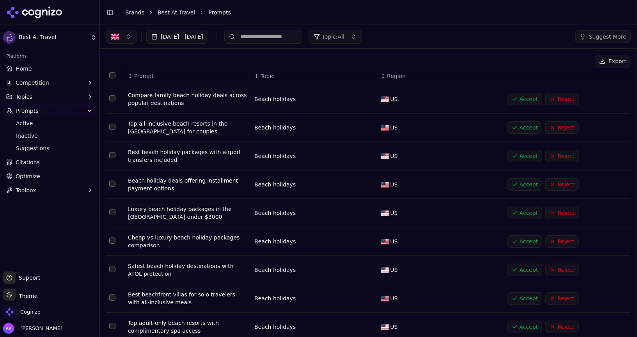
click at [130, 14] on link "Brands" at bounding box center [134, 12] width 19 height 6
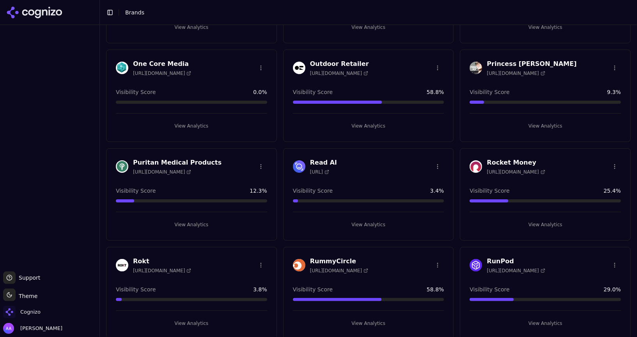
scroll to position [623, 0]
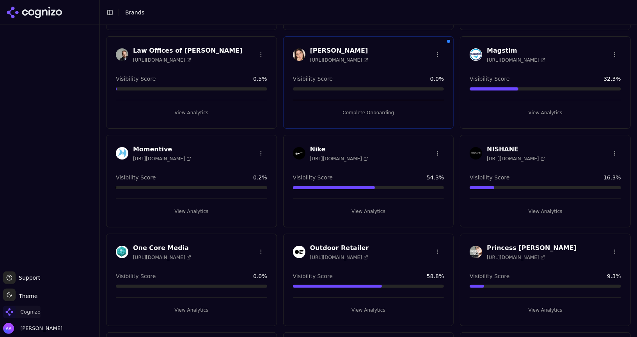
click at [18, 312] on span "Cognizo" at bounding box center [21, 312] width 37 height 12
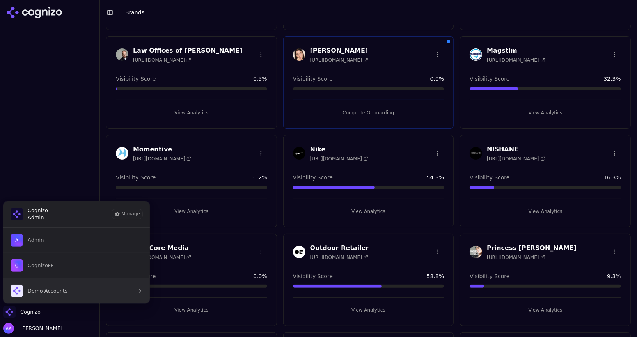
click at [71, 288] on button "Demo Accounts" at bounding box center [76, 290] width 147 height 25
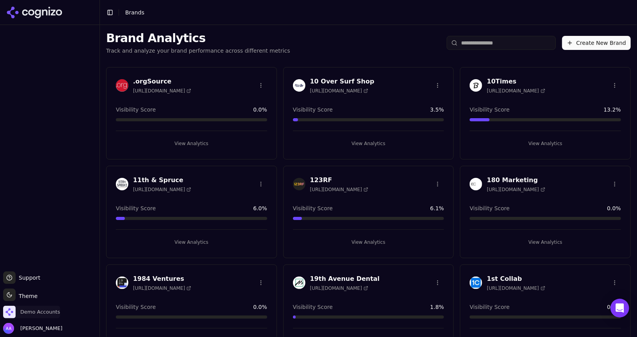
click at [34, 317] on span "Demo Accounts" at bounding box center [31, 312] width 57 height 12
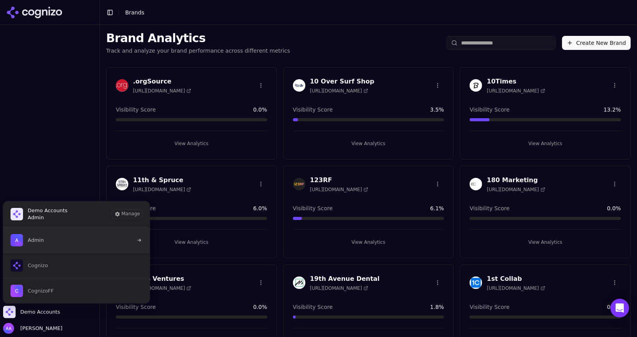
click at [57, 238] on button "Admin" at bounding box center [76, 240] width 147 height 25
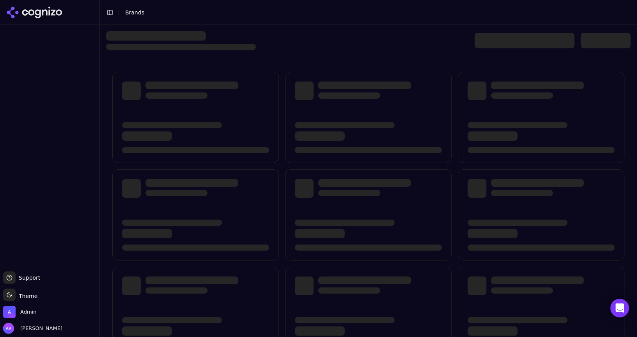
click at [487, 41] on div at bounding box center [525, 41] width 100 height 16
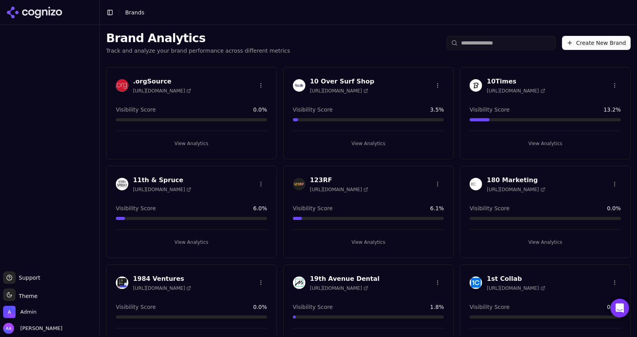
click at [480, 35] on div "Brand Analytics Track and analyze your brand performance across different metri…" at bounding box center [368, 43] width 537 height 36
click at [480, 48] on input "search" at bounding box center [501, 43] width 109 height 14
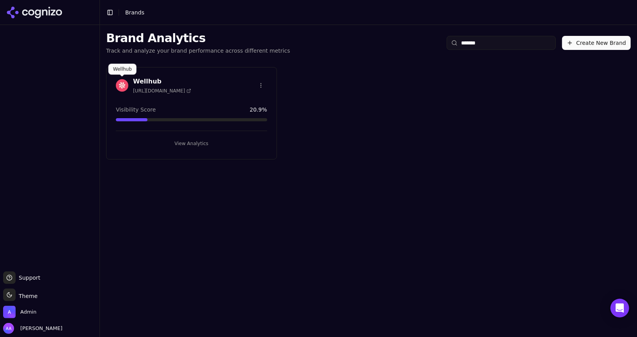
type input "*******"
click at [123, 86] on img at bounding box center [122, 85] width 12 height 12
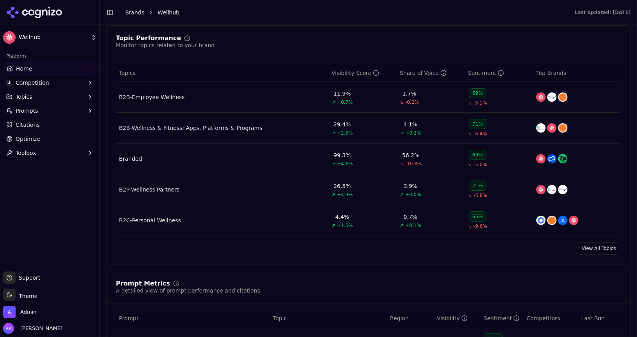
scroll to position [340, 0]
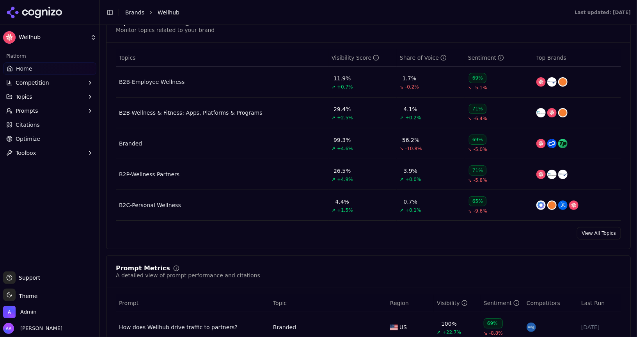
click at [54, 128] on link "Citations" at bounding box center [49, 125] width 93 height 12
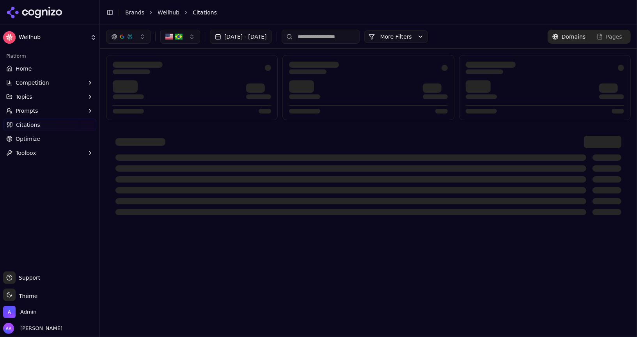
click at [157, 154] on div at bounding box center [350, 157] width 471 height 6
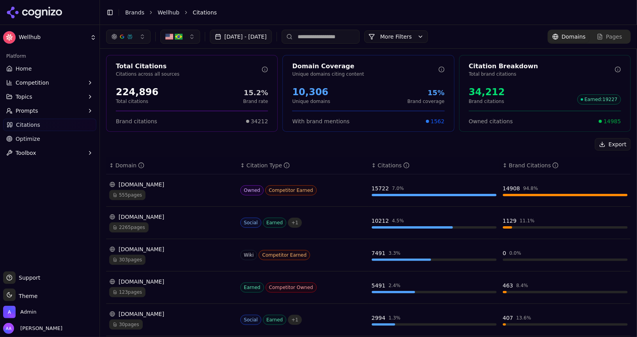
click at [57, 112] on button "Prompts" at bounding box center [49, 111] width 93 height 12
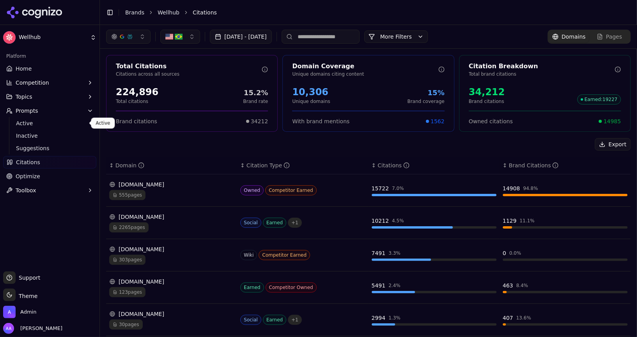
click at [61, 125] on span "Active" at bounding box center [50, 123] width 68 height 8
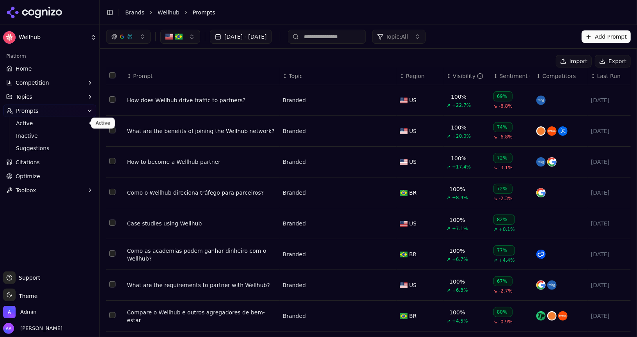
click at [131, 11] on link "Brands" at bounding box center [134, 12] width 19 height 6
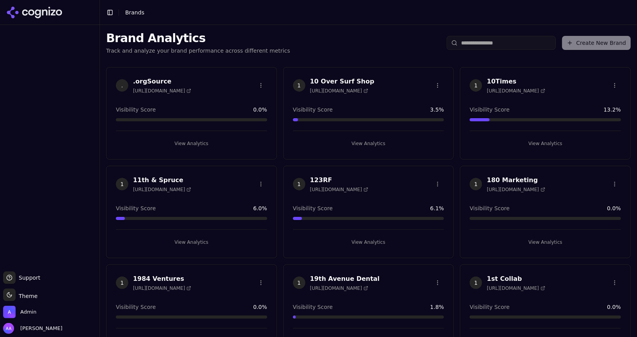
click at [120, 84] on span "." at bounding box center [122, 85] width 12 height 12
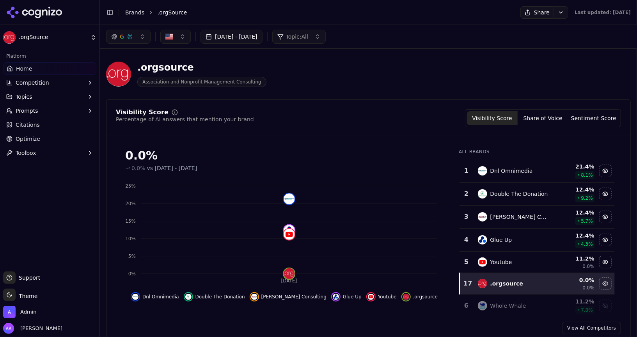
click at [133, 13] on link "Brands" at bounding box center [134, 12] width 19 height 6
click at [31, 309] on html ".orgSource Platform Home Competition Topics Prompts Citations Optimize Toolbox …" at bounding box center [318, 168] width 637 height 337
click at [29, 310] on html ".orgSource Platform Home Competition Topics Prompts Citations Optimize Toolbox …" at bounding box center [318, 168] width 637 height 337
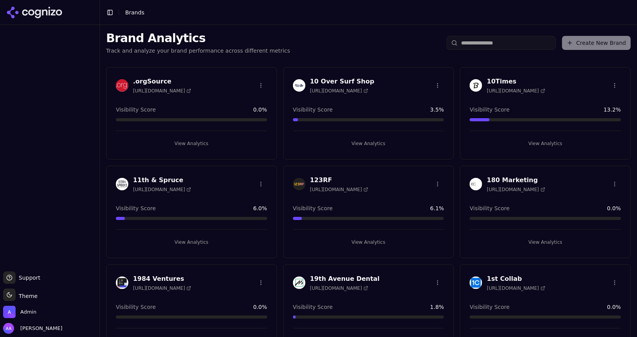
click at [55, 176] on div at bounding box center [49, 148] width 99 height 240
click at [24, 309] on span "Admin" at bounding box center [28, 312] width 16 height 7
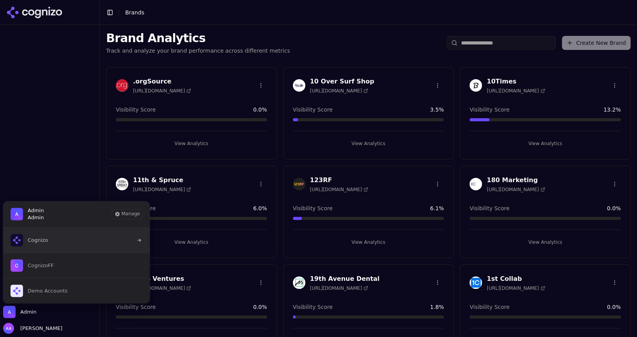
click at [63, 245] on button "Cognizo" at bounding box center [76, 240] width 147 height 25
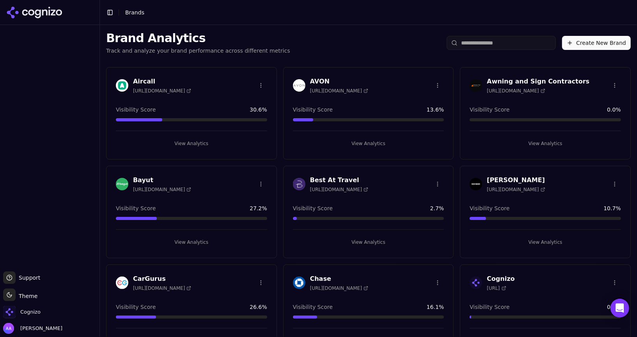
click at [314, 52] on div "Brand Analytics Track and analyze your brand performance across different metri…" at bounding box center [368, 43] width 537 height 36
click at [365, 35] on div "Brand Analytics Track and analyze your brand performance across different metri…" at bounding box center [368, 43] width 537 height 36
click at [494, 48] on input "search" at bounding box center [501, 43] width 109 height 14
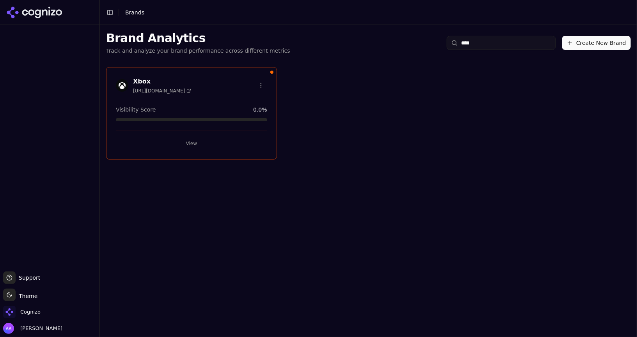
type input "****"
click at [223, 142] on button "View" at bounding box center [191, 143] width 151 height 12
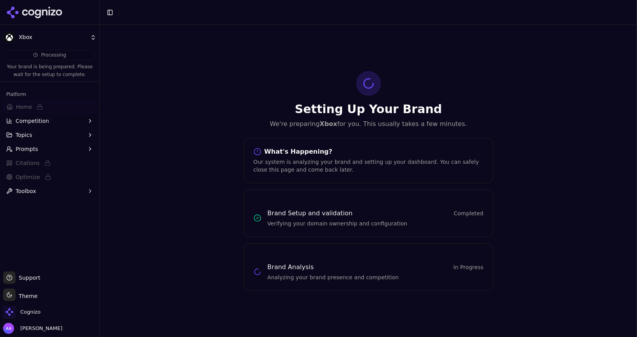
click at [198, 183] on div "Setting Up Your Brand We're preparing Xbox for you. This usually takes a few mi…" at bounding box center [368, 181] width 537 height 312
click at [52, 8] on icon at bounding box center [34, 13] width 57 height 12
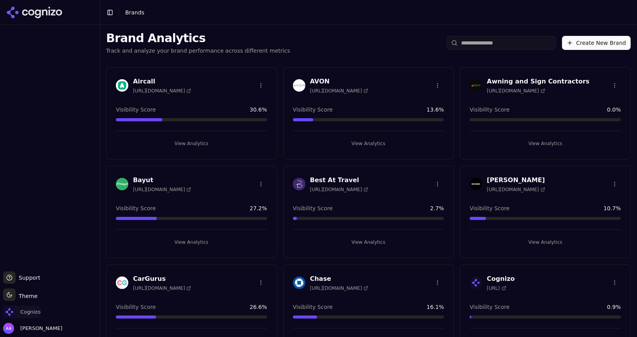
click at [27, 317] on span "Cognizo" at bounding box center [21, 312] width 37 height 12
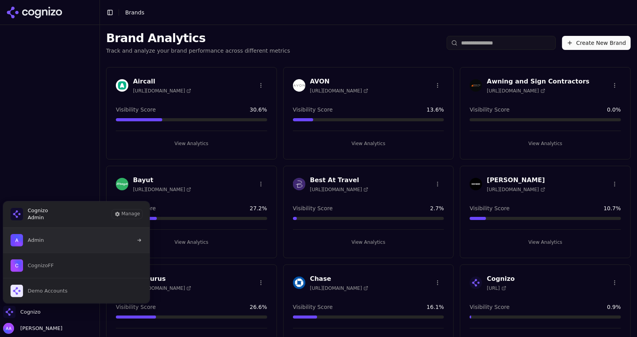
click at [57, 235] on button "Admin" at bounding box center [76, 240] width 147 height 25
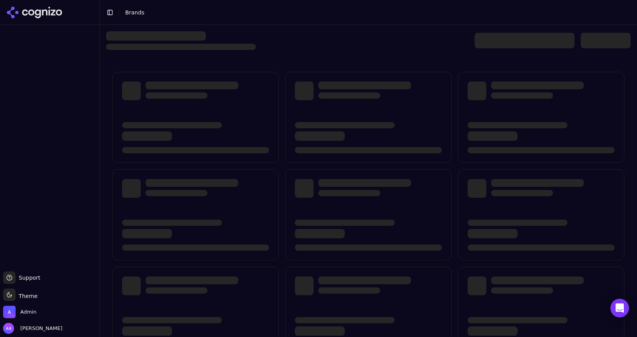
click at [506, 40] on div at bounding box center [525, 41] width 100 height 16
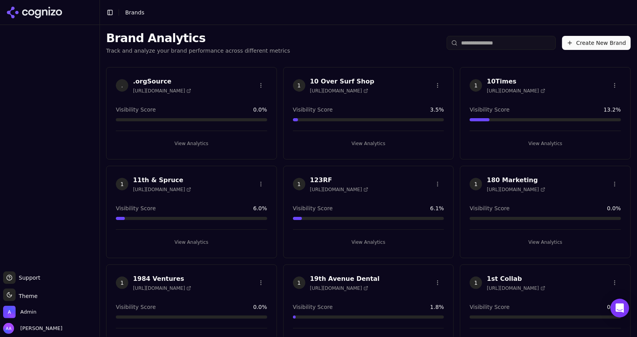
click at [484, 44] on input "search" at bounding box center [501, 43] width 109 height 14
type input "*"
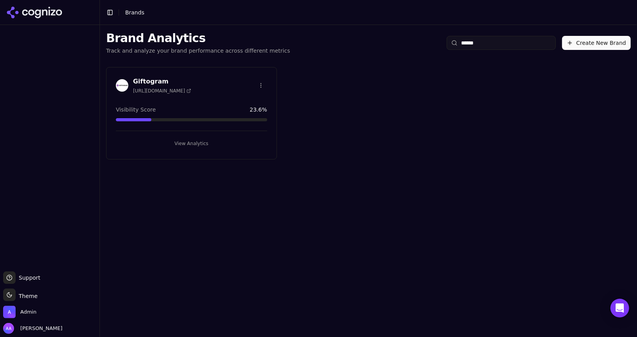
type input "******"
click at [122, 85] on img at bounding box center [122, 85] width 12 height 12
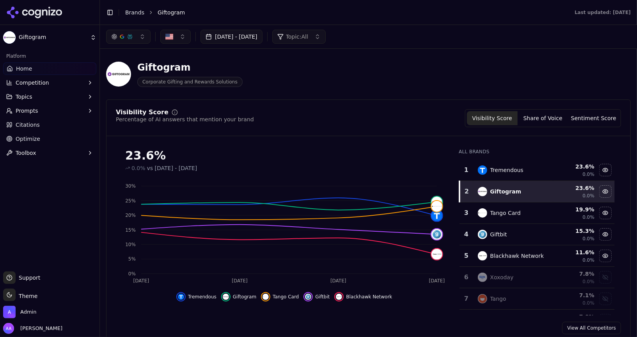
click at [62, 134] on link "Optimize" at bounding box center [49, 139] width 93 height 12
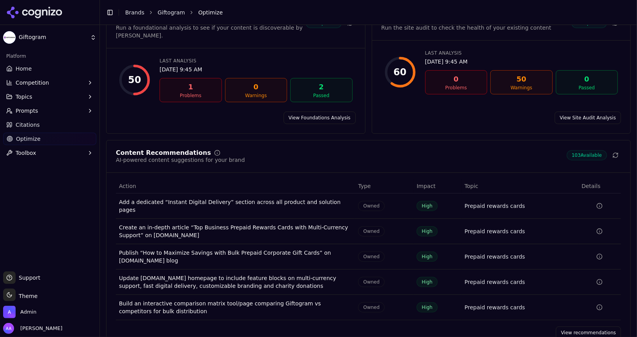
scroll to position [47, 0]
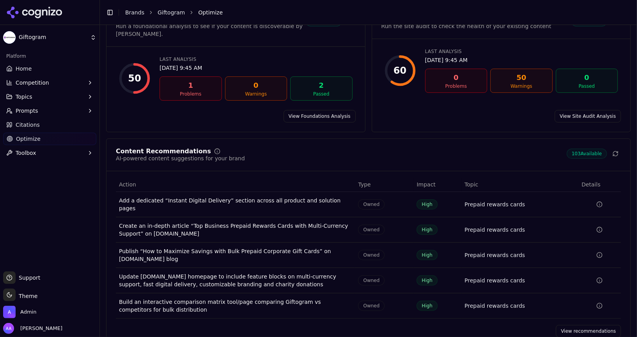
click at [584, 325] on link "View recommendations" at bounding box center [588, 331] width 65 height 12
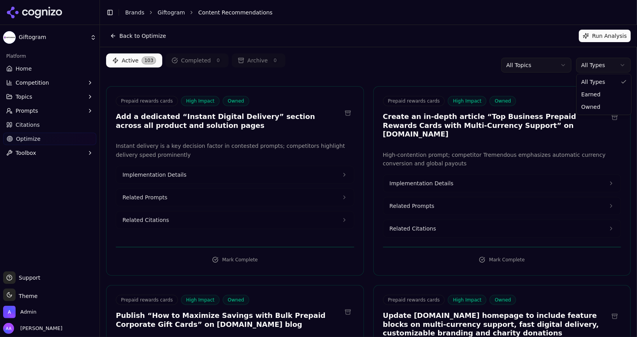
click at [598, 69] on html "Giftogram Platform Home Competition Topics Prompts Citations Optimize Toolbox S…" at bounding box center [318, 168] width 637 height 337
click at [599, 64] on html "Giftogram Platform Home Competition Topics Prompts Citations Optimize Toolbox S…" at bounding box center [318, 168] width 637 height 337
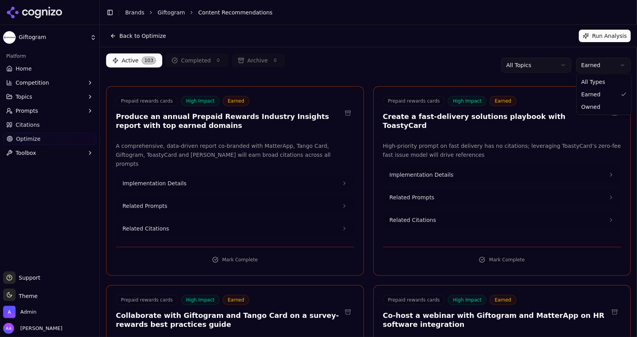
click at [599, 71] on html "Giftogram Platform Home Competition Topics Prompts Citations Optimize Toolbox S…" at bounding box center [318, 168] width 637 height 337
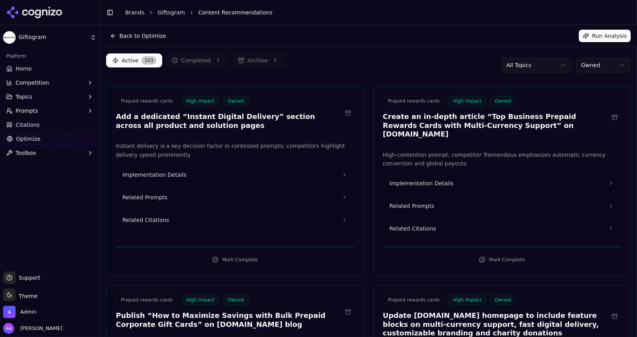
click at [35, 128] on span "Citations" at bounding box center [28, 125] width 24 height 8
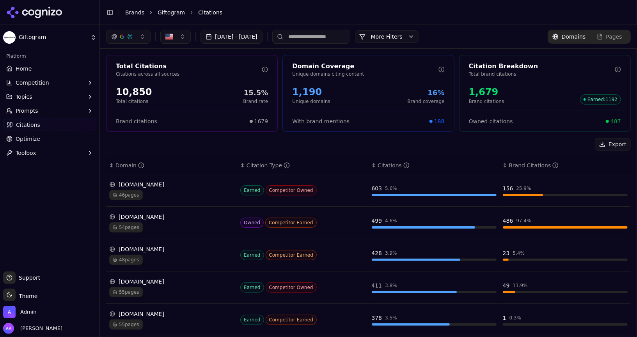
click at [419, 39] on button "More Filters" at bounding box center [387, 36] width 64 height 12
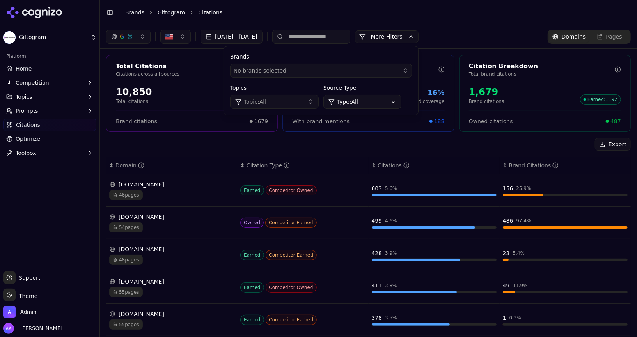
click at [419, 39] on button "More Filters" at bounding box center [387, 36] width 64 height 12
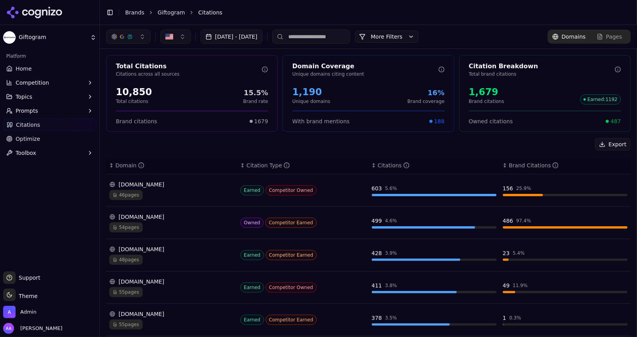
click at [126, 34] on div "button" at bounding box center [122, 37] width 22 height 6
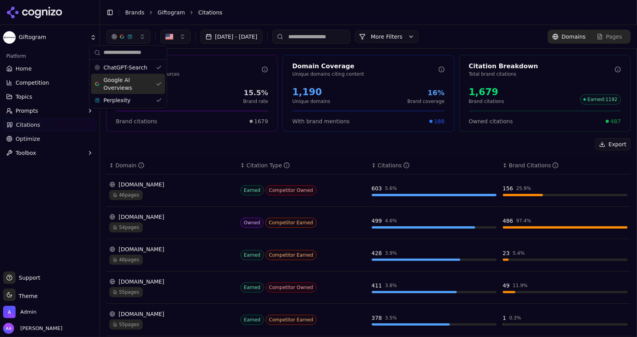
click at [130, 82] on span "Google AI Overviews" at bounding box center [127, 84] width 49 height 16
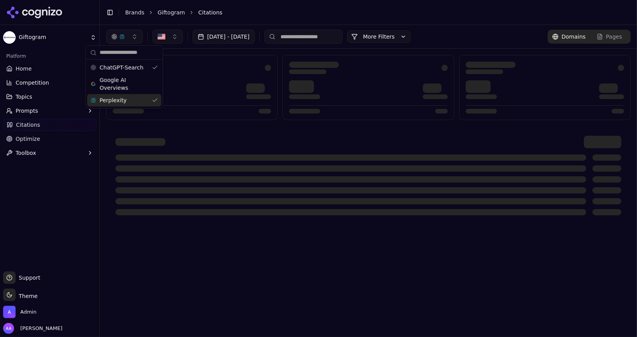
click at [130, 99] on div "Perplexity" at bounding box center [124, 100] width 74 height 12
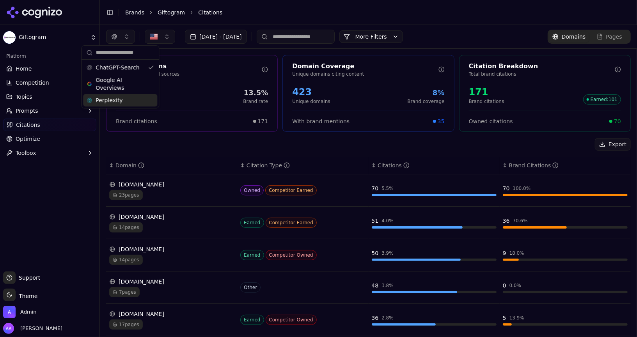
click at [202, 138] on div "Export" at bounding box center [368, 144] width 525 height 12
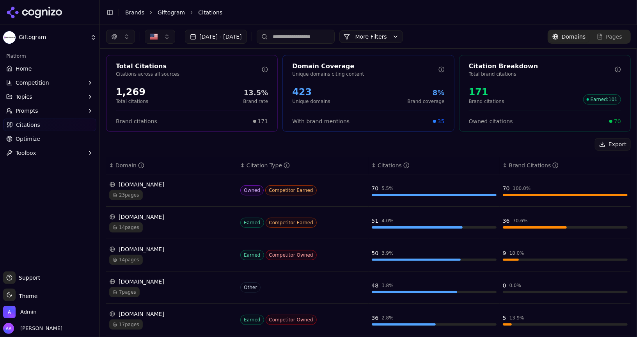
click at [127, 41] on button "button" at bounding box center [120, 37] width 29 height 14
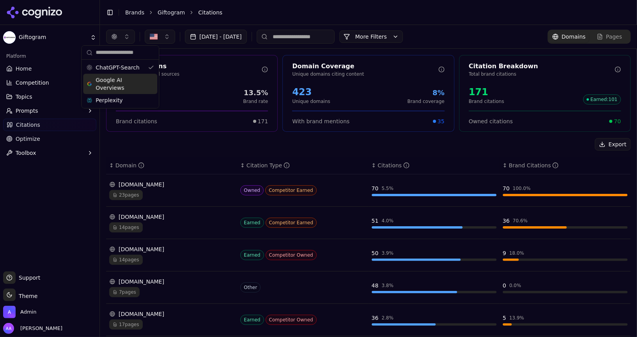
click at [131, 79] on span "Google AI Overviews" at bounding box center [120, 84] width 49 height 16
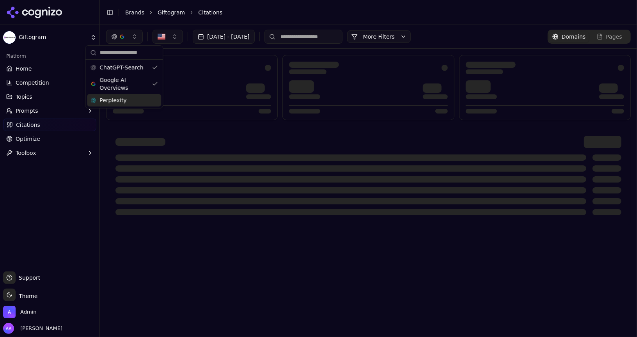
click at [131, 98] on div "Perplexity" at bounding box center [124, 100] width 74 height 12
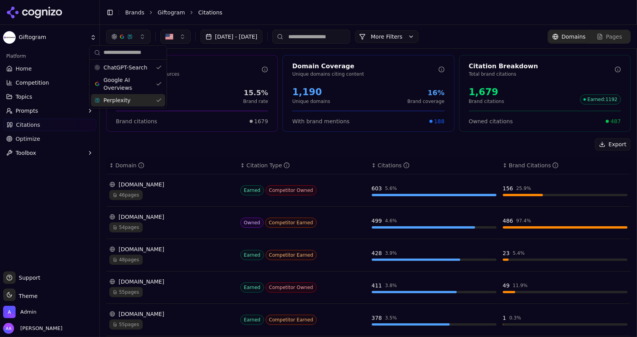
click at [244, 131] on div "Total Citations Citations across all sources 10,850 Total citations 15.5% Brand…" at bounding box center [192, 93] width 172 height 77
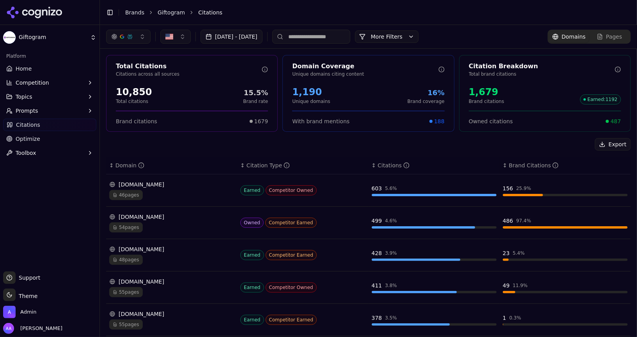
click at [296, 37] on div "[DATE] - [DATE]" at bounding box center [228, 37] width 244 height 14
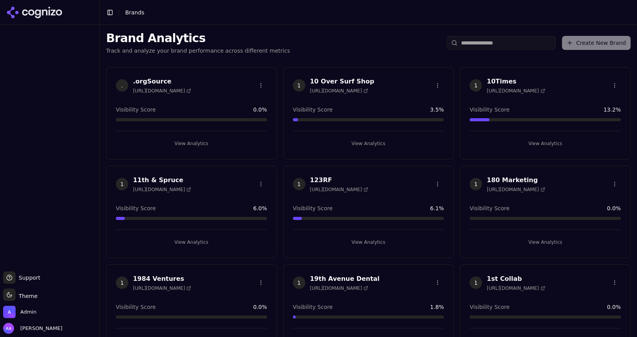
click at [324, 144] on button "View Analytics" at bounding box center [368, 143] width 151 height 12
click at [300, 184] on span "1" at bounding box center [299, 184] width 12 height 12
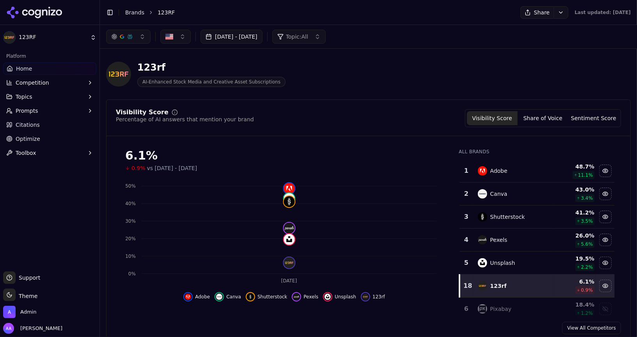
click at [133, 13] on link "Brands" at bounding box center [134, 12] width 19 height 6
click at [133, 11] on html "123RF Platform Home Competition Topics Prompts Citations Optimize Toolbox Suppo…" at bounding box center [318, 168] width 637 height 337
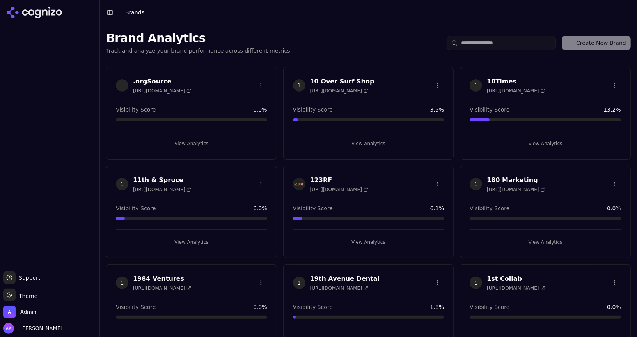
click at [481, 42] on input "search" at bounding box center [501, 43] width 109 height 14
type input "*"
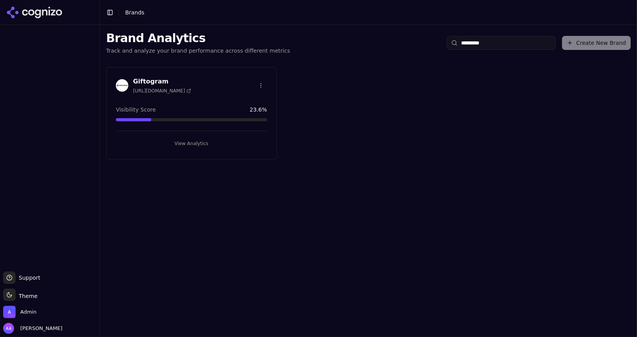
type input "*********"
click at [124, 85] on img at bounding box center [122, 85] width 12 height 12
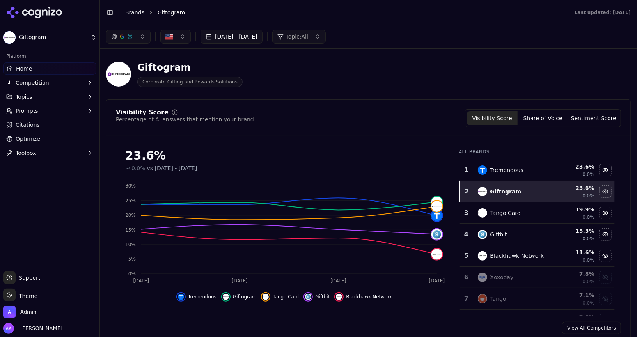
click at [134, 12] on link "Brands" at bounding box center [134, 12] width 19 height 6
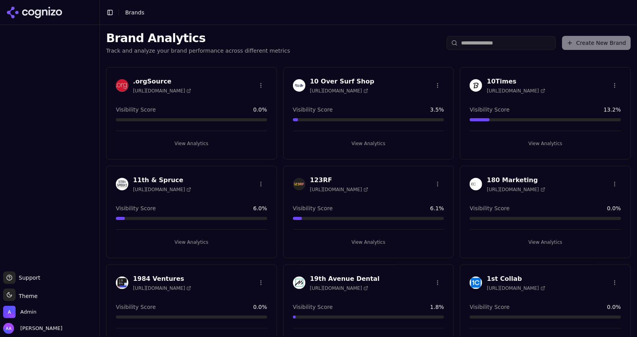
click at [501, 40] on input "search" at bounding box center [501, 43] width 109 height 14
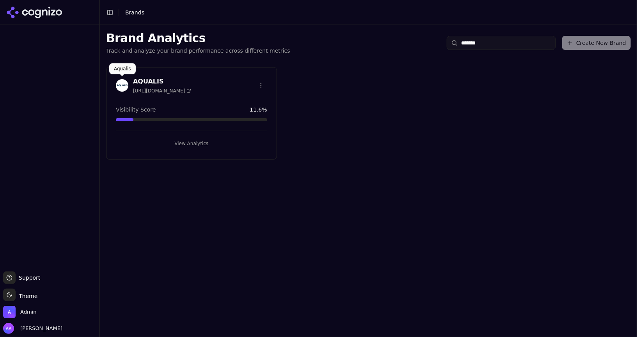
type input "*******"
click at [122, 88] on img at bounding box center [122, 85] width 12 height 12
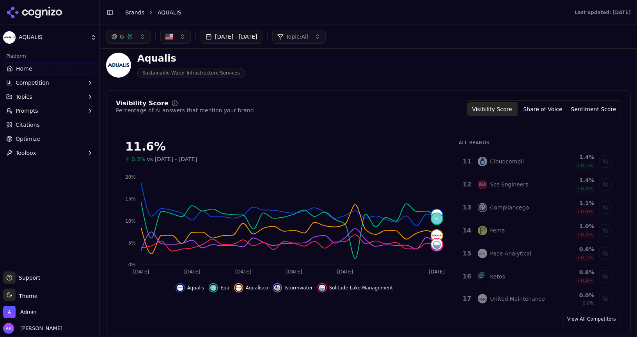
scroll to position [7, 0]
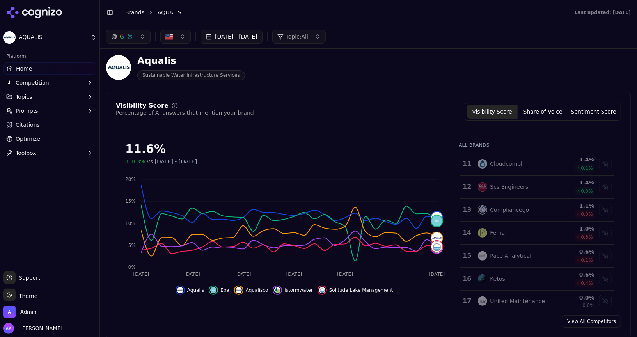
click at [135, 12] on link "Brands" at bounding box center [134, 12] width 19 height 6
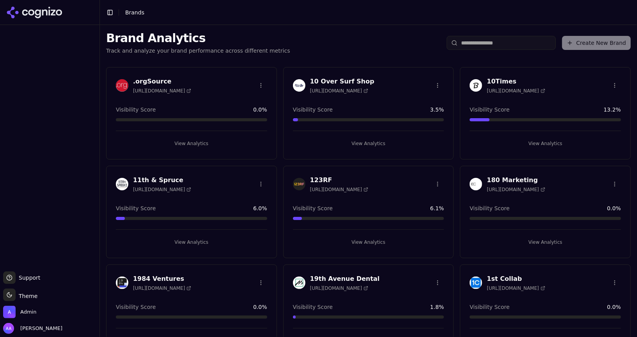
click at [492, 48] on input "search" at bounding box center [501, 43] width 109 height 14
click at [493, 45] on input "search" at bounding box center [501, 43] width 109 height 14
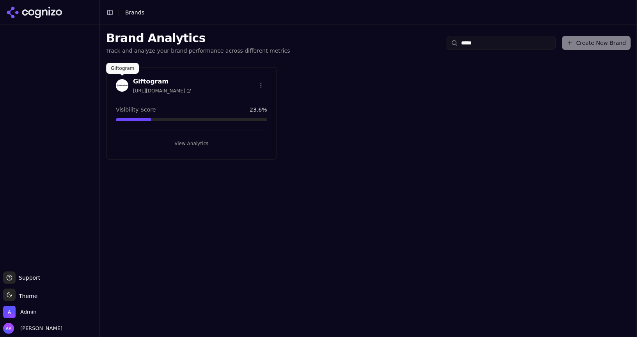
type input "*****"
click at [126, 86] on img at bounding box center [122, 85] width 12 height 12
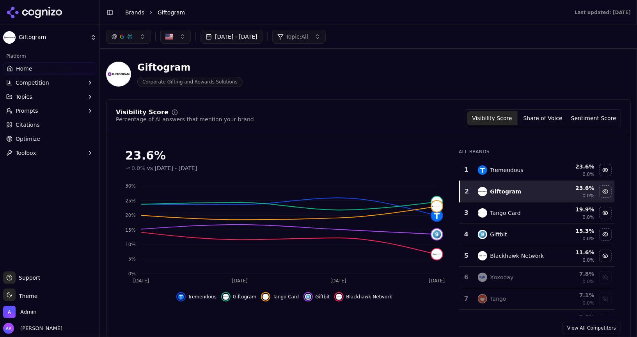
click at [42, 115] on button "Prompts" at bounding box center [49, 111] width 93 height 12
click at [40, 125] on span "Active" at bounding box center [50, 123] width 68 height 8
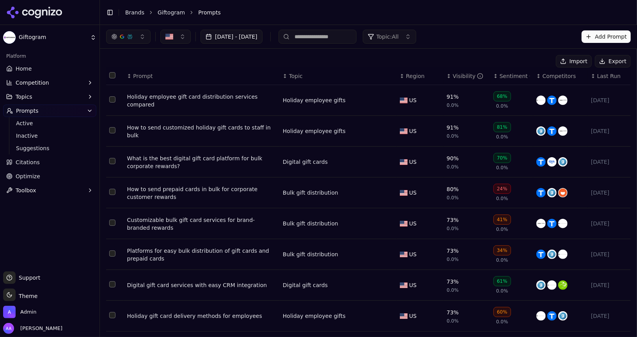
click at [46, 165] on link "Citations" at bounding box center [49, 162] width 93 height 12
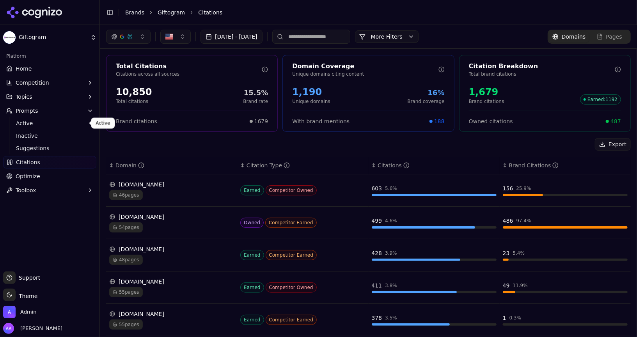
click at [46, 125] on span "Active" at bounding box center [50, 123] width 68 height 8
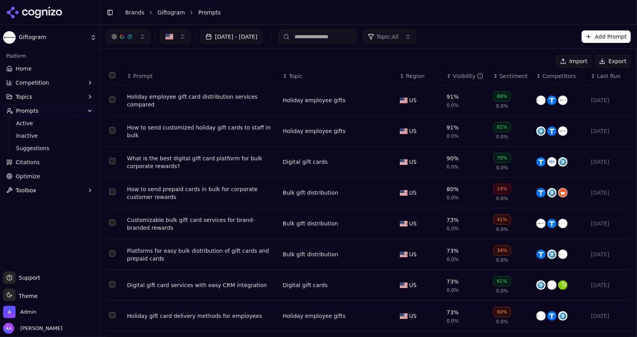
click at [148, 95] on div "Holiday employee gift card distribution services compared" at bounding box center [201, 101] width 149 height 16
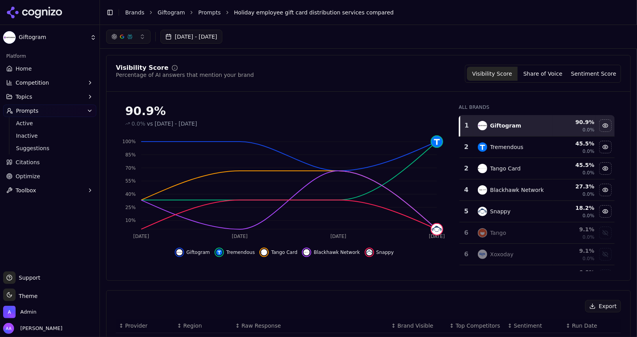
click at [201, 1] on header "Toggle Sidebar Brands Giftogram Prompts Holiday employee gift card distribution…" at bounding box center [368, 12] width 537 height 25
click at [202, 9] on link "Prompts" at bounding box center [209, 13] width 23 height 8
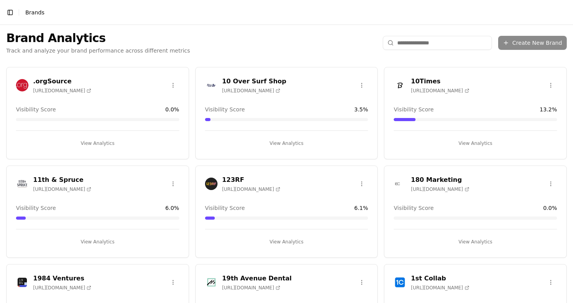
click at [214, 15] on div "Toggle Sidebar Brands" at bounding box center [279, 12] width 558 height 11
click at [166, 59] on div "Brand Analytics Track and analyze your brand performance across different metri…" at bounding box center [286, 43] width 573 height 36
click at [383, 46] on input "search" at bounding box center [437, 43] width 109 height 14
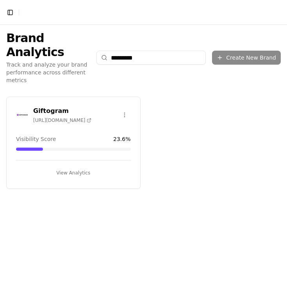
type input "*********"
click at [19, 109] on div at bounding box center [22, 115] width 12 height 12
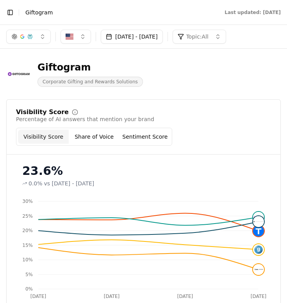
click at [201, 62] on div "Giftogram Corporate Gifting and Rewards Solutions" at bounding box center [143, 74] width 274 height 26
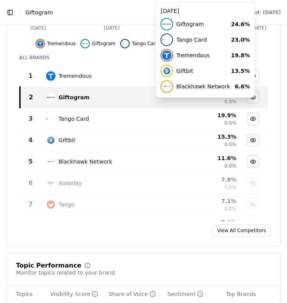
scroll to position [303, 0]
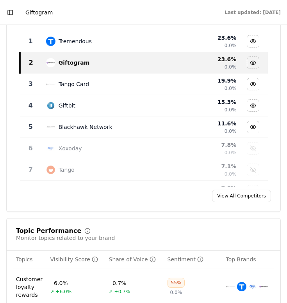
click at [7, 12] on button "Toggle Sidebar" at bounding box center [10, 12] width 11 height 11
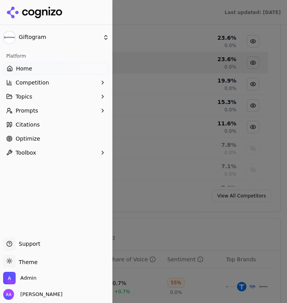
click at [35, 114] on span "Prompts" at bounding box center [27, 111] width 23 height 8
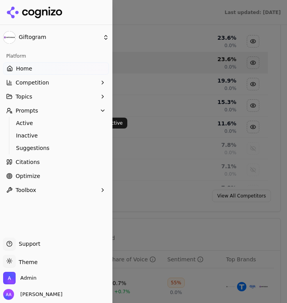
click at [32, 124] on span "Active" at bounding box center [56, 123] width 80 height 8
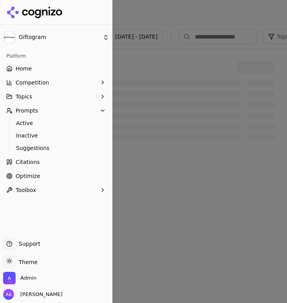
click at [192, 169] on div at bounding box center [143, 151] width 287 height 303
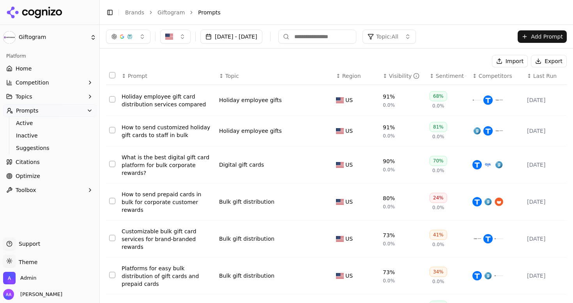
click at [416, 41] on button "Topic: All" at bounding box center [389, 37] width 53 height 14
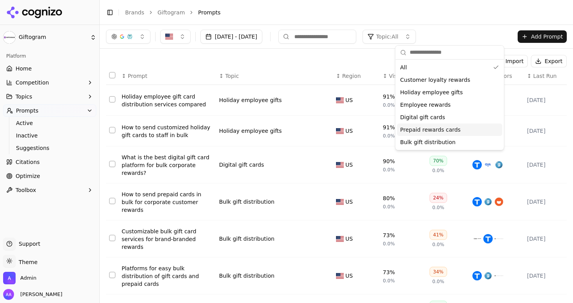
click at [37, 97] on button "Topics" at bounding box center [49, 97] width 93 height 12
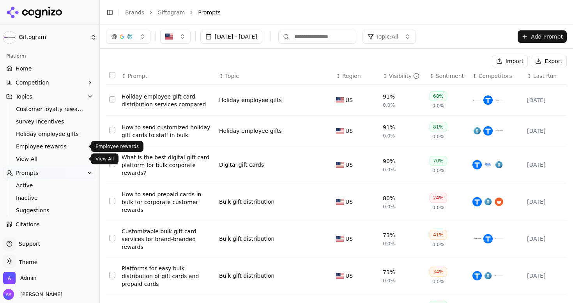
click at [37, 156] on span "View All" at bounding box center [50, 159] width 68 height 8
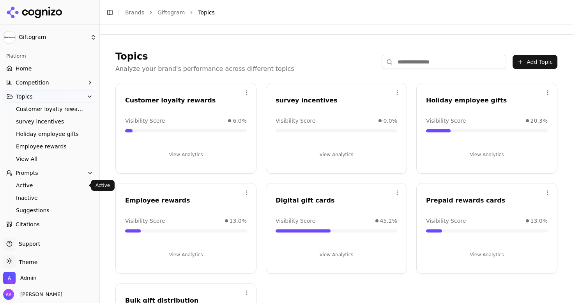
click at [40, 186] on span "Active" at bounding box center [50, 186] width 68 height 8
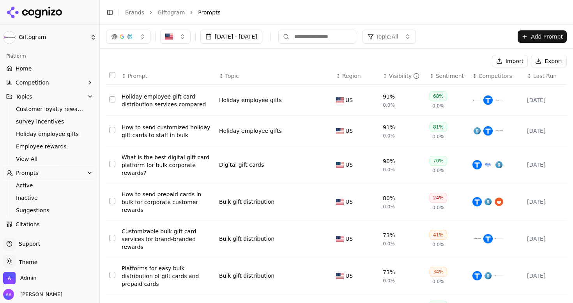
click at [416, 37] on button "Topic: All" at bounding box center [389, 37] width 53 height 14
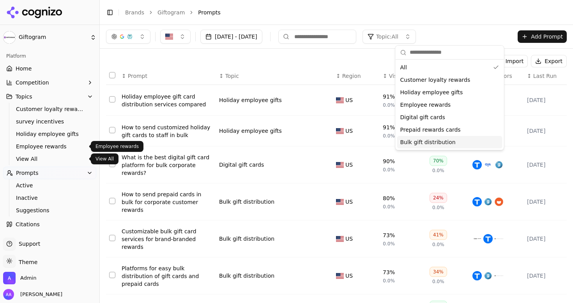
click at [37, 156] on span "View All" at bounding box center [50, 159] width 68 height 8
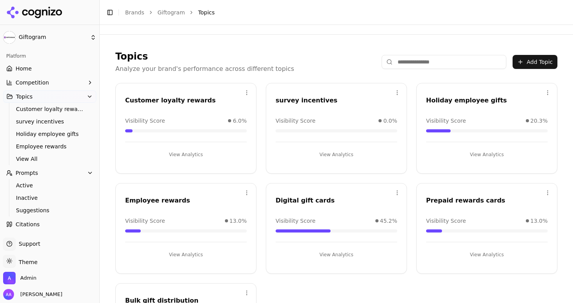
click at [396, 92] on html "Giftogram Platform Home Competition Topics Customer loyalty rewards survey ince…" at bounding box center [286, 151] width 573 height 303
click at [364, 126] on div "Delete" at bounding box center [366, 125] width 71 height 12
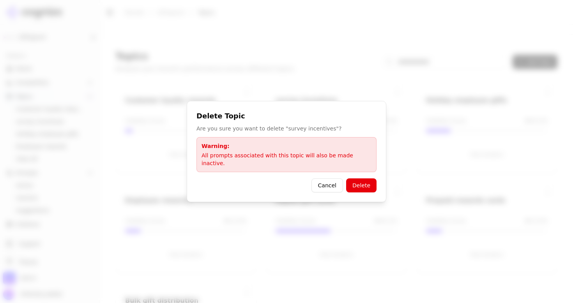
click at [366, 183] on button "Delete" at bounding box center [361, 186] width 30 height 14
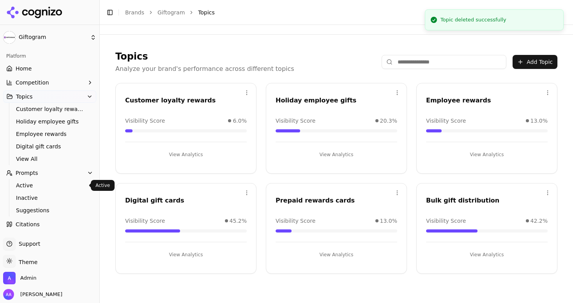
click at [32, 186] on span "Active" at bounding box center [50, 186] width 68 height 8
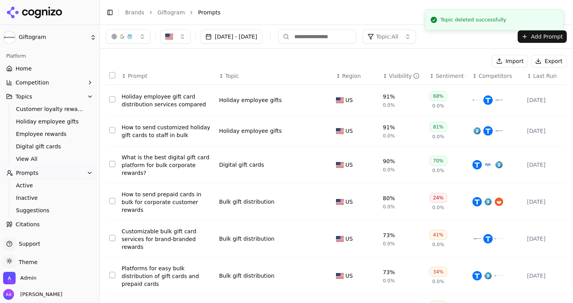
click at [399, 37] on span "Topic: All" at bounding box center [387, 37] width 22 height 8
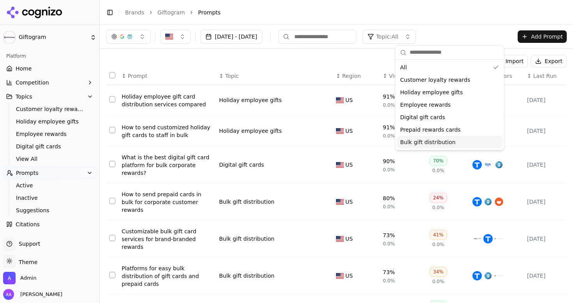
click at [317, 49] on div "Import Export ↕ Prompt ↕ Topic ↕ Region ↕ Visibility ↕ Sentiment ↕ Competitors …" at bounding box center [337, 252] width 474 height 407
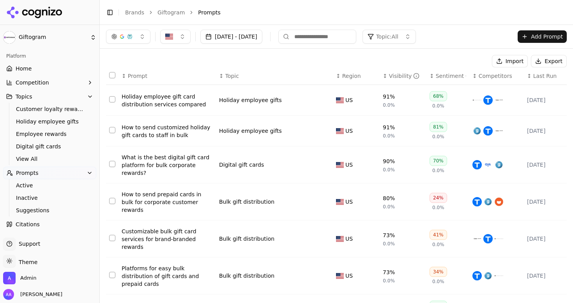
click at [37, 65] on link "Home" at bounding box center [49, 68] width 93 height 12
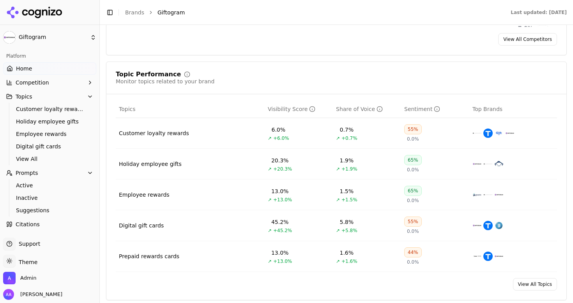
scroll to position [290, 0]
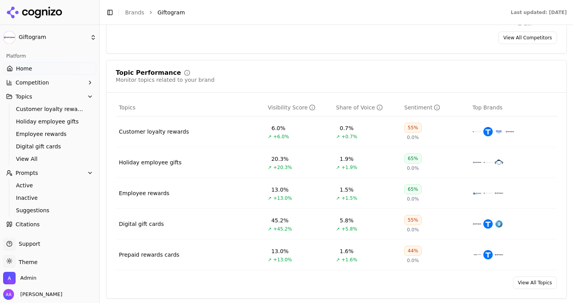
click at [52, 225] on link "Citations" at bounding box center [49, 224] width 93 height 12
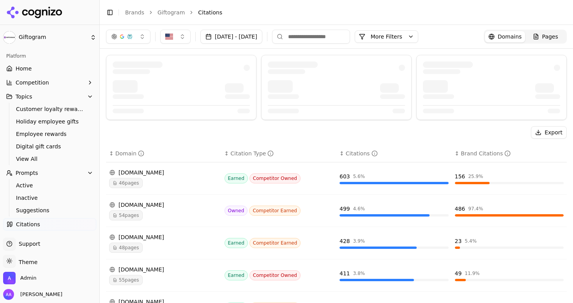
scroll to position [27, 0]
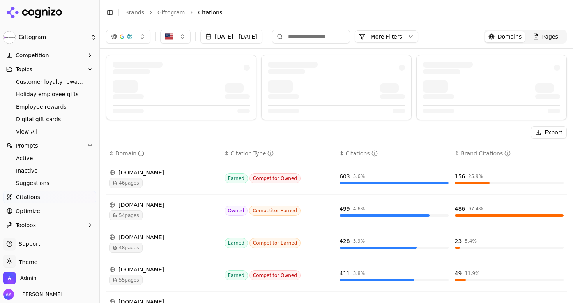
click at [42, 211] on link "Optimize" at bounding box center [49, 211] width 93 height 12
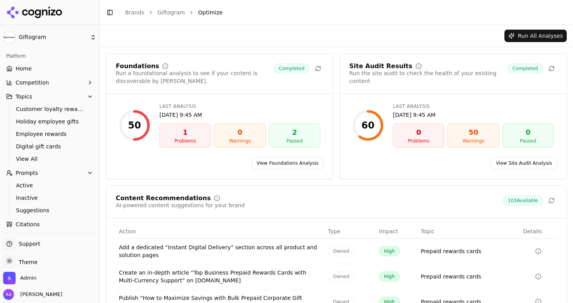
click at [28, 69] on span "Home" at bounding box center [24, 69] width 16 height 8
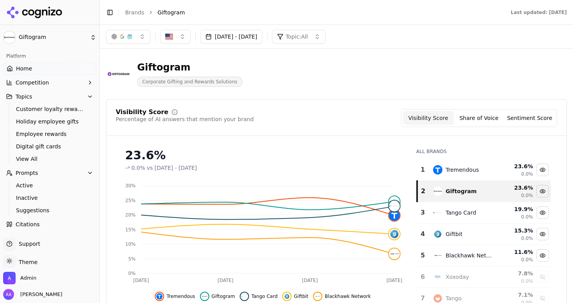
scroll to position [27, 0]
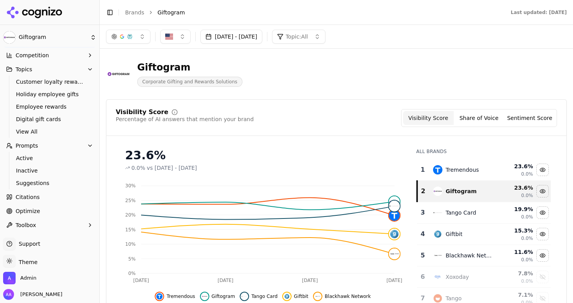
click at [48, 215] on link "Optimize" at bounding box center [49, 211] width 93 height 12
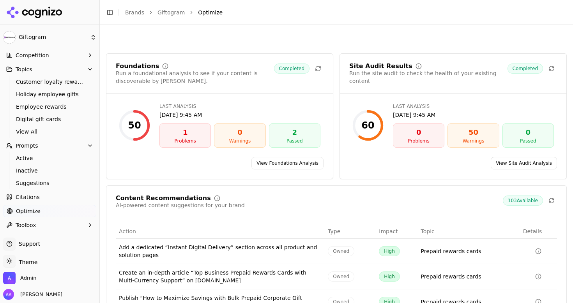
scroll to position [84, 0]
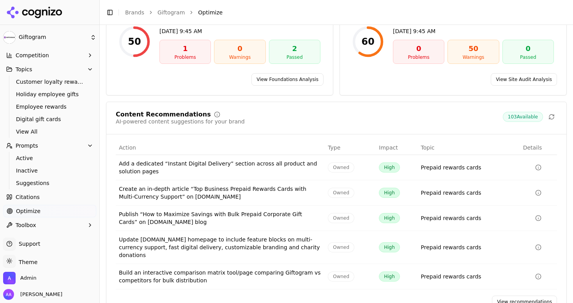
click at [524, 296] on link "View recommendations" at bounding box center [524, 302] width 65 height 12
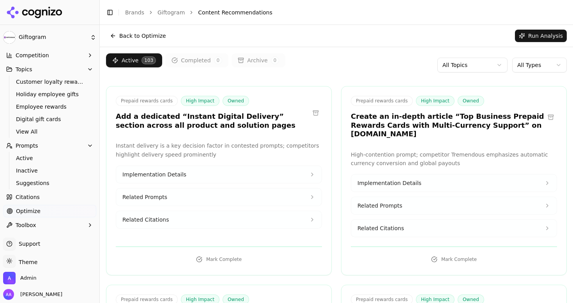
click at [57, 197] on link "Citations" at bounding box center [49, 197] width 93 height 12
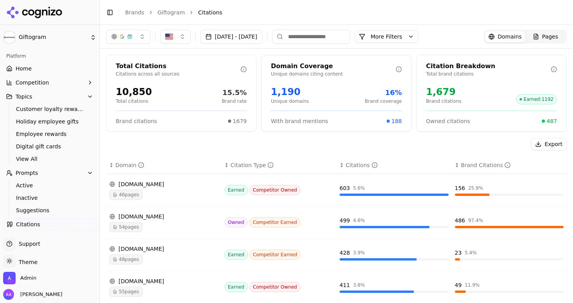
click at [44, 59] on div "Platform" at bounding box center [49, 56] width 93 height 12
click at [44, 65] on link "Home" at bounding box center [49, 68] width 93 height 12
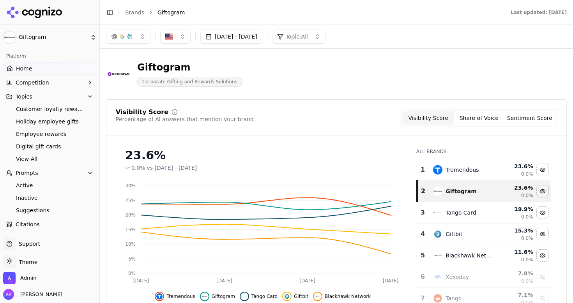
click at [348, 125] on div "Visibility Score Percentage of AI answers that mention your brand Visibility Sc…" at bounding box center [337, 118] width 442 height 18
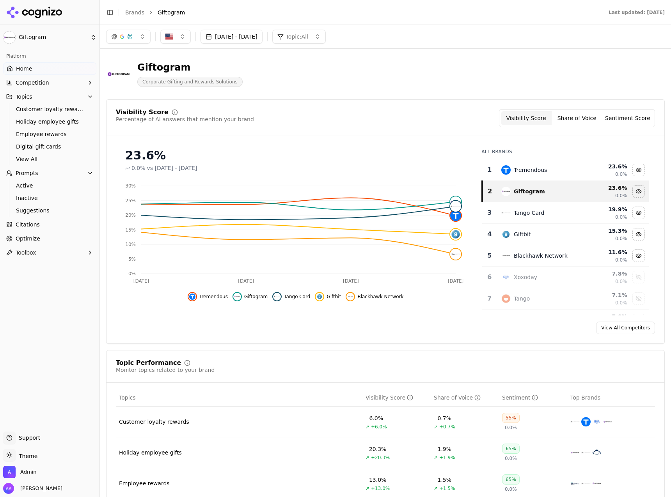
drag, startPoint x: 307, startPoint y: 78, endPoint x: 334, endPoint y: 28, distance: 56.6
click at [307, 78] on div "Giftogram Corporate Gifting and Rewards Solutions" at bounding box center [281, 74] width 350 height 26
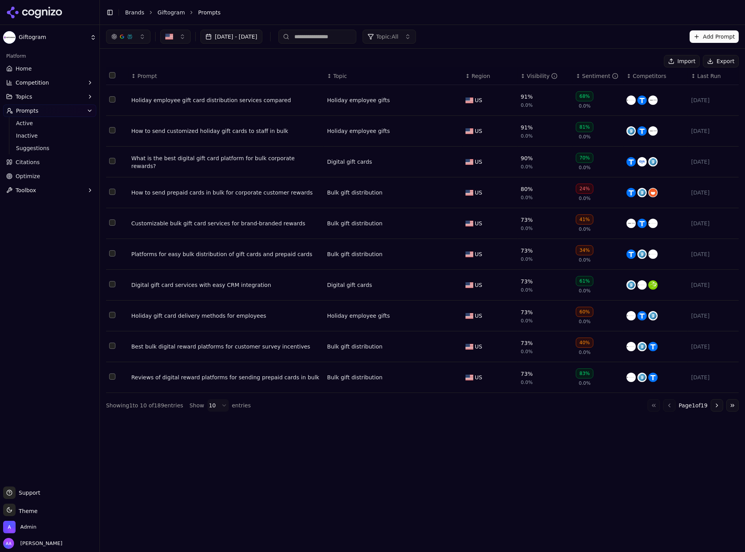
click at [167, 11] on link "Giftogram" at bounding box center [171, 13] width 27 height 8
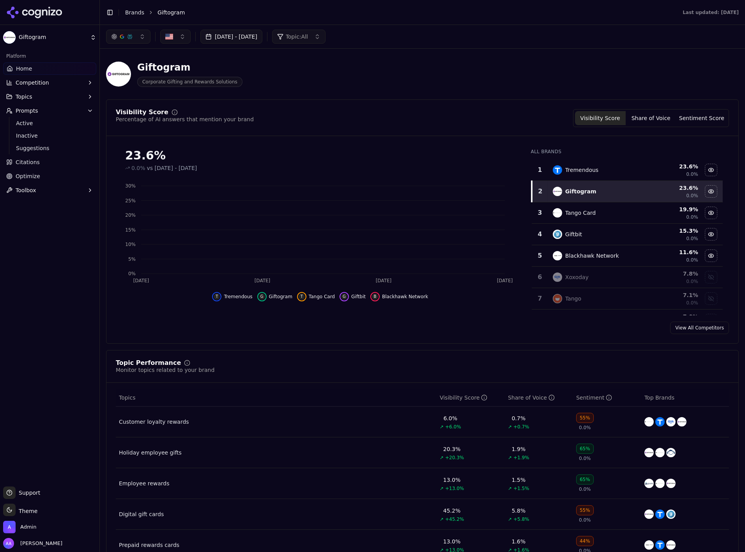
click at [130, 16] on li "Brands" at bounding box center [134, 13] width 19 height 8
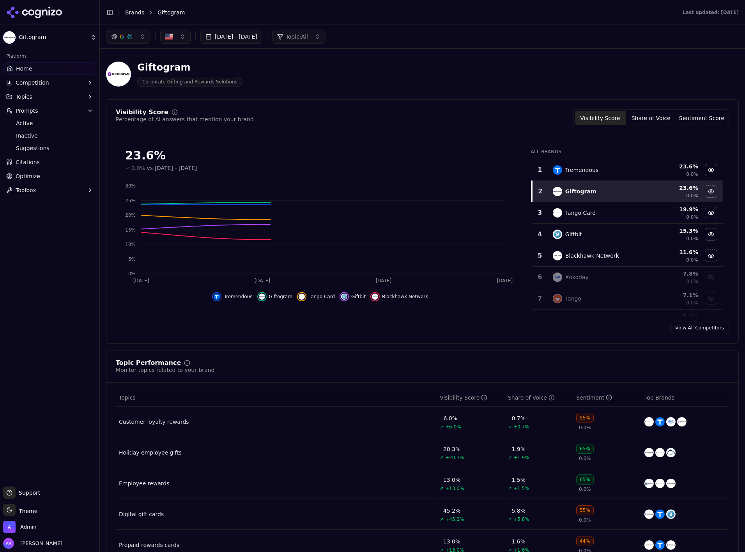
click at [131, 15] on link "Brands" at bounding box center [134, 12] width 19 height 6
click at [129, 15] on html "Giftogram Platform Home Competition Topics Prompts Active Inactive Suggestions …" at bounding box center [372, 276] width 745 height 552
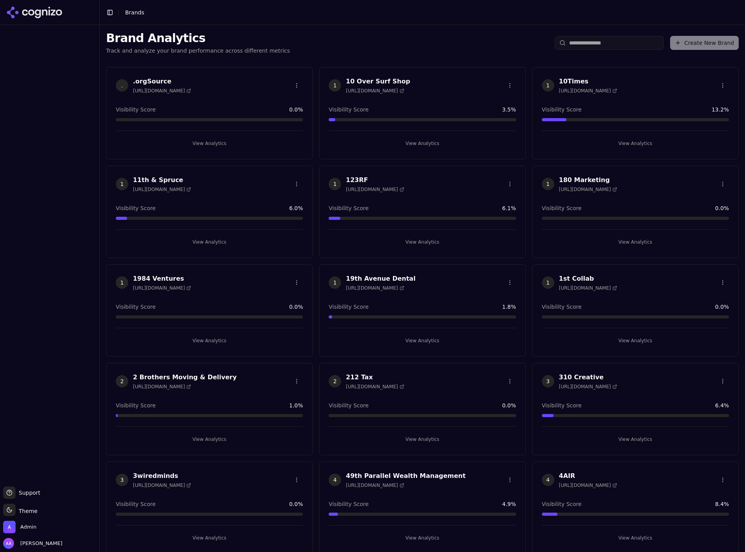
click at [138, 9] on html "Support Support Toggle theme Theme Admin Alp Aysan Toggle Sidebar Brands Brand …" at bounding box center [372, 276] width 745 height 552
click at [623, 41] on input "search" at bounding box center [609, 43] width 109 height 14
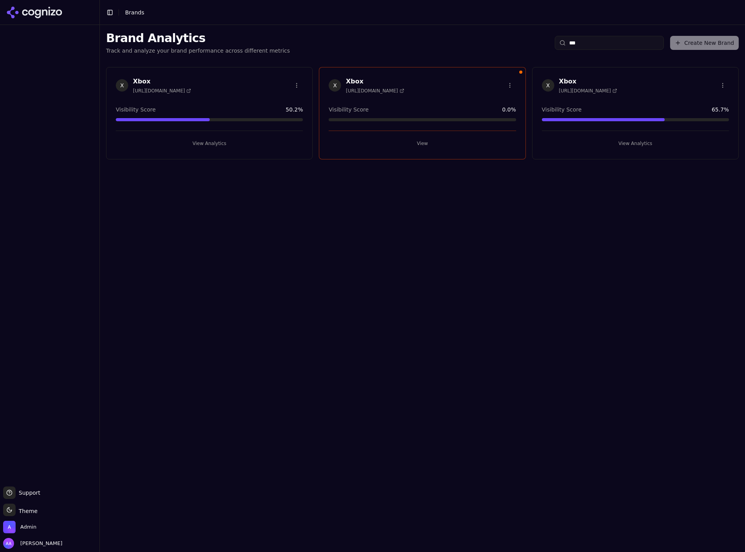
type input "****"
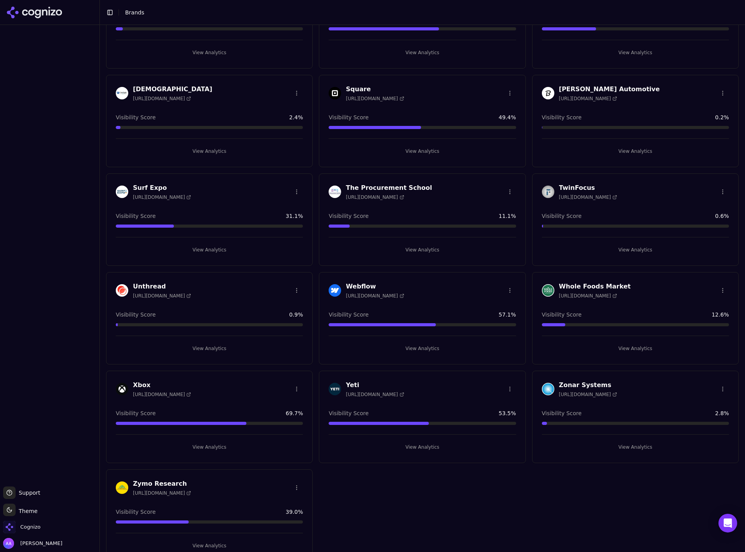
scroll to position [1095, 0]
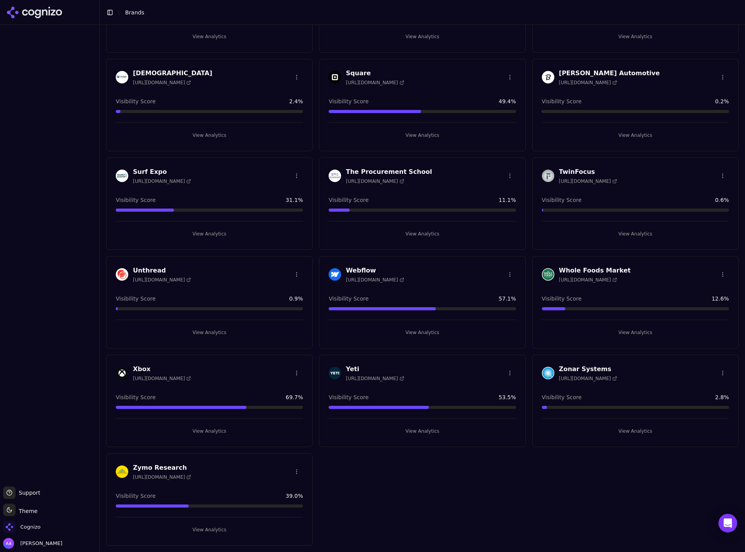
click at [253, 426] on button "View Analytics" at bounding box center [209, 431] width 187 height 12
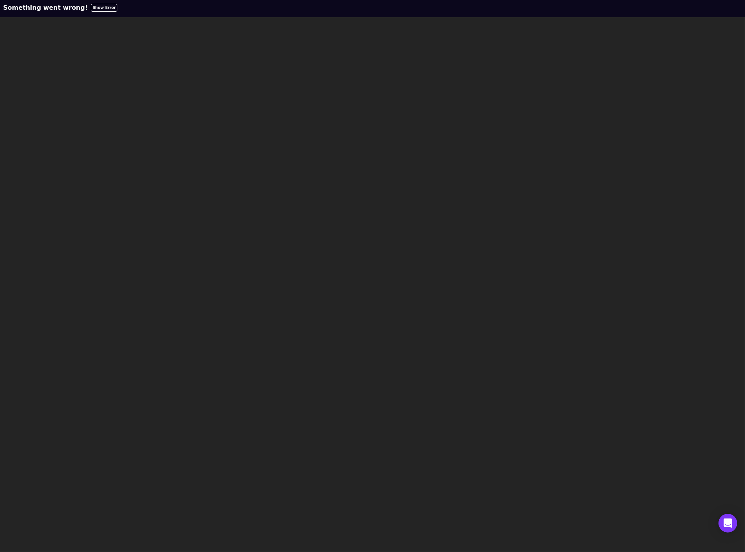
click at [91, 9] on button "Show Error" at bounding box center [104, 8] width 27 height 8
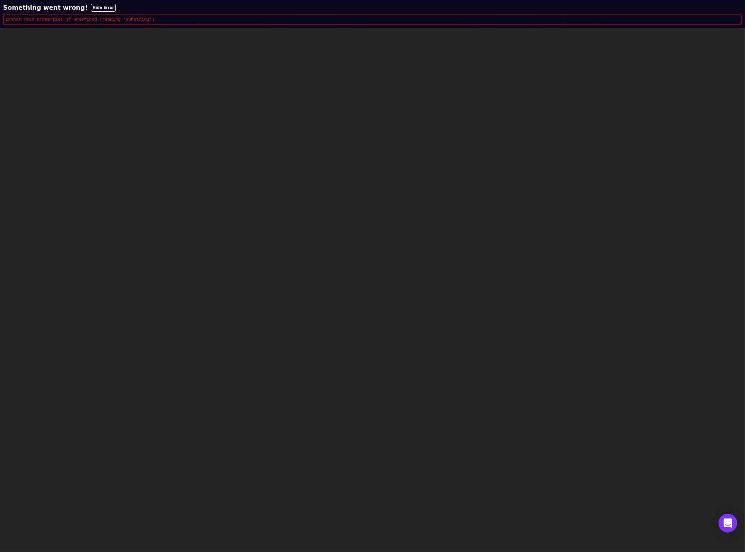
click at [144, 28] on html "Something went wrong! Hide Error Cannot read properties of undefined (reading '…" at bounding box center [372, 14] width 745 height 28
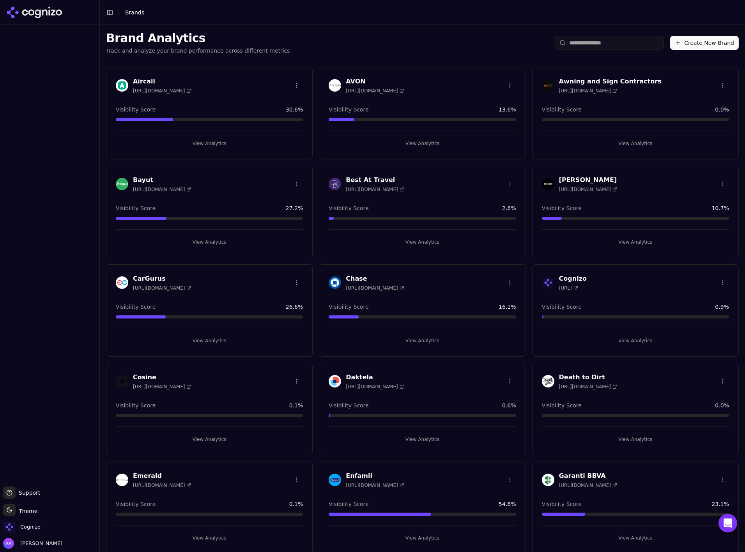
scroll to position [1095, 0]
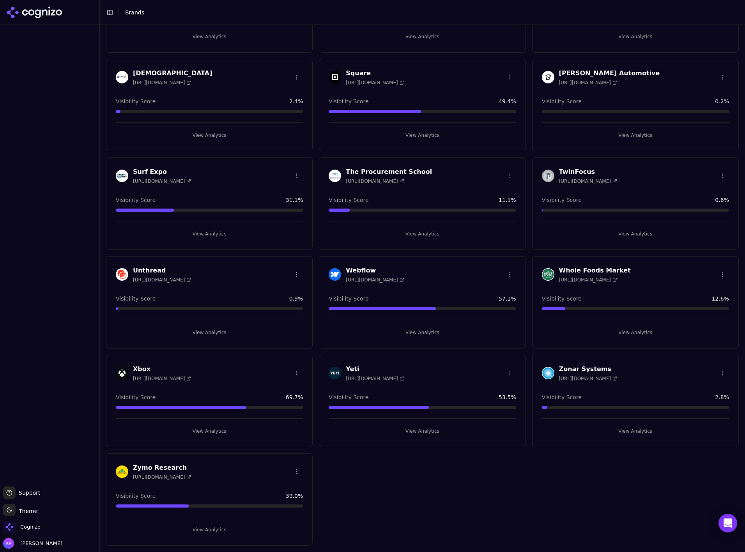
click at [35, 366] on div at bounding box center [49, 256] width 99 height 456
